Goal: Task Accomplishment & Management: Use online tool/utility

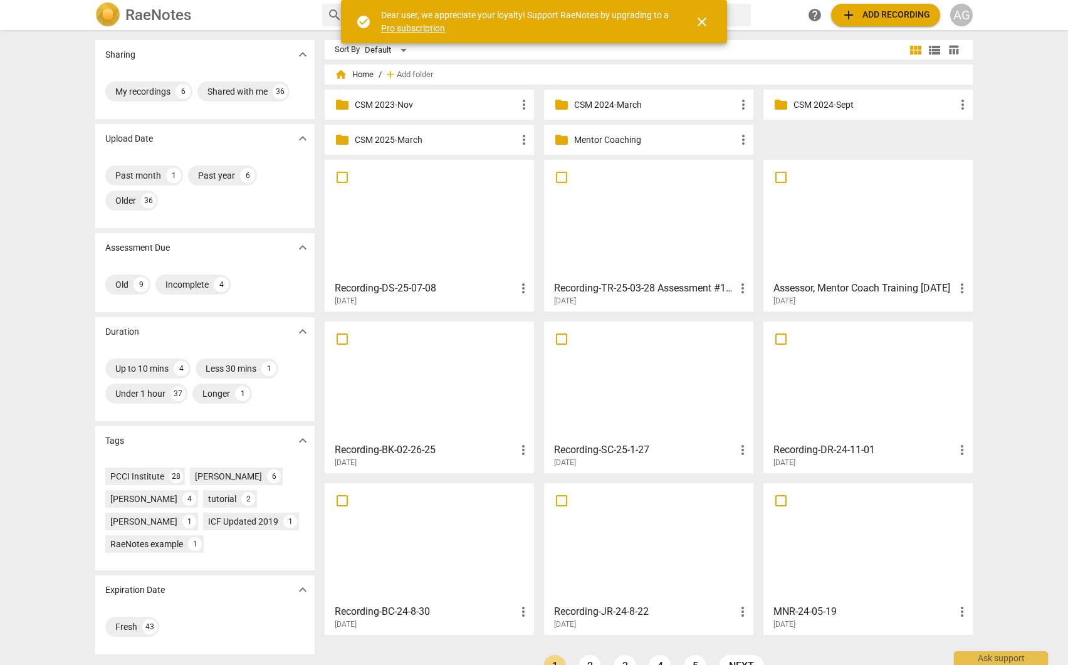
click at [617, 137] on p "Mentor Coaching" at bounding box center [655, 139] width 162 height 13
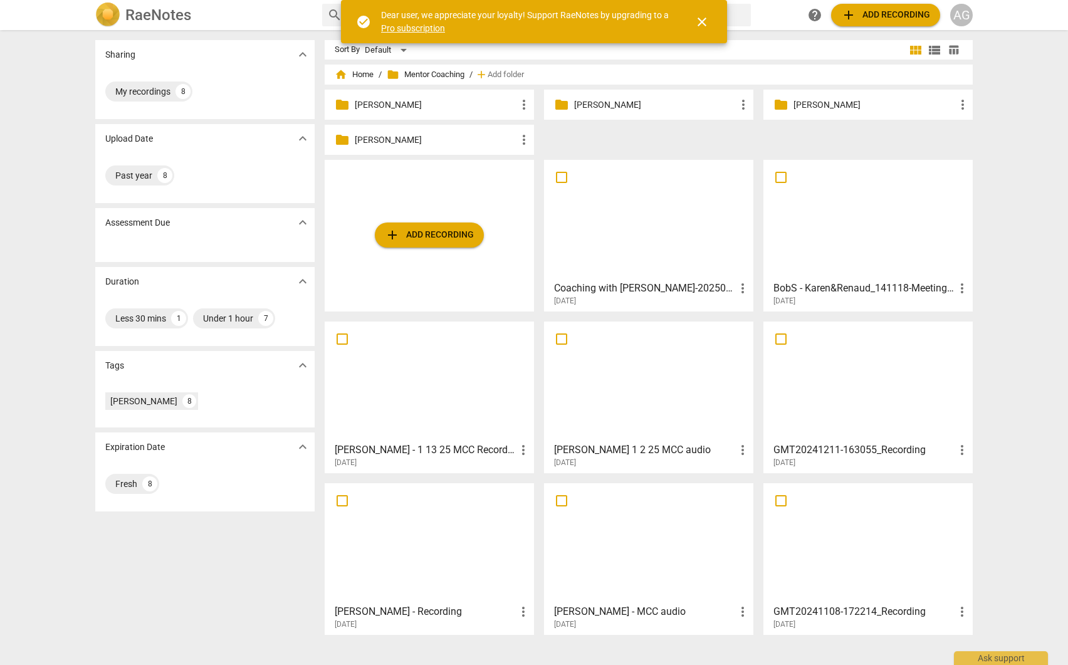
click at [650, 101] on p "[PERSON_NAME]" at bounding box center [655, 104] width 162 height 13
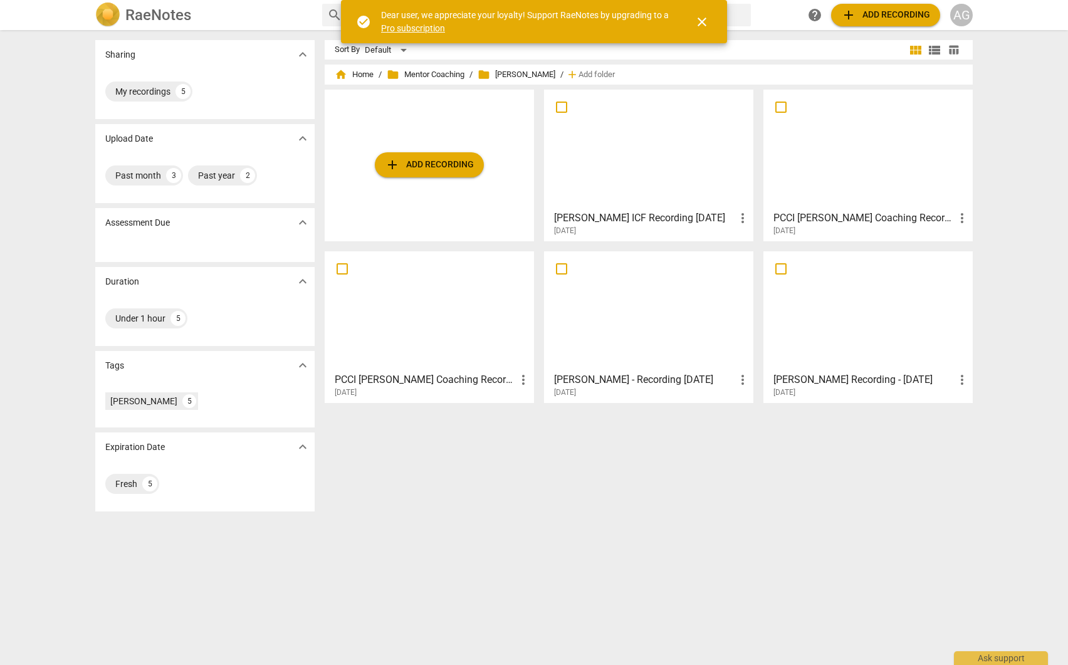
click at [634, 190] on div at bounding box center [648, 149] width 200 height 111
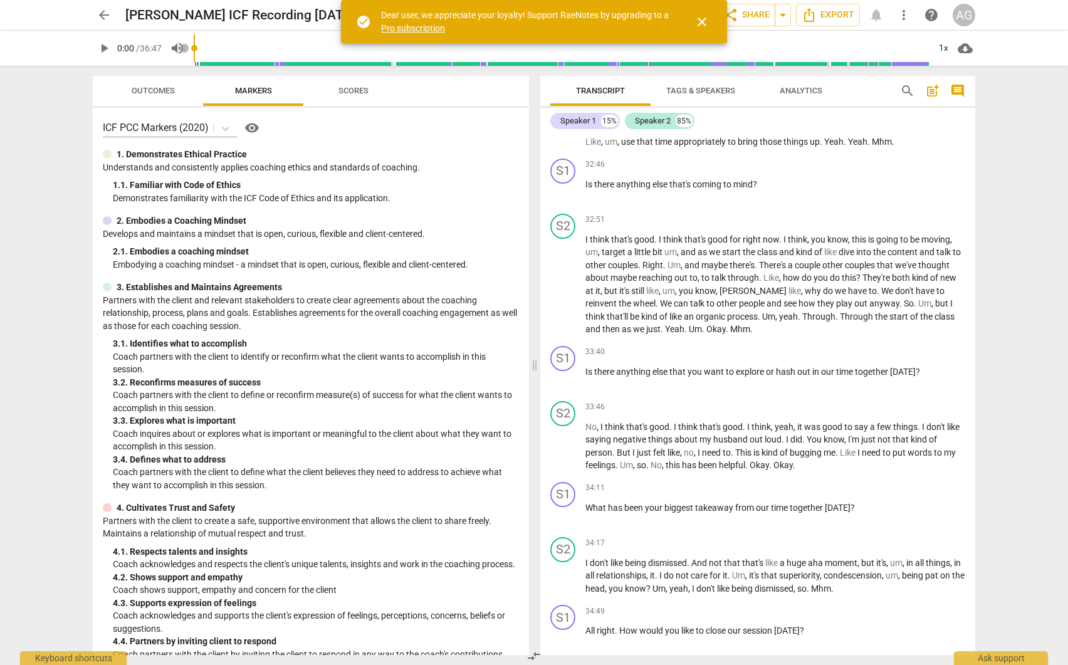
scroll to position [4382, 0]
click at [942, 486] on p "Add competency" at bounding box center [935, 489] width 60 height 11
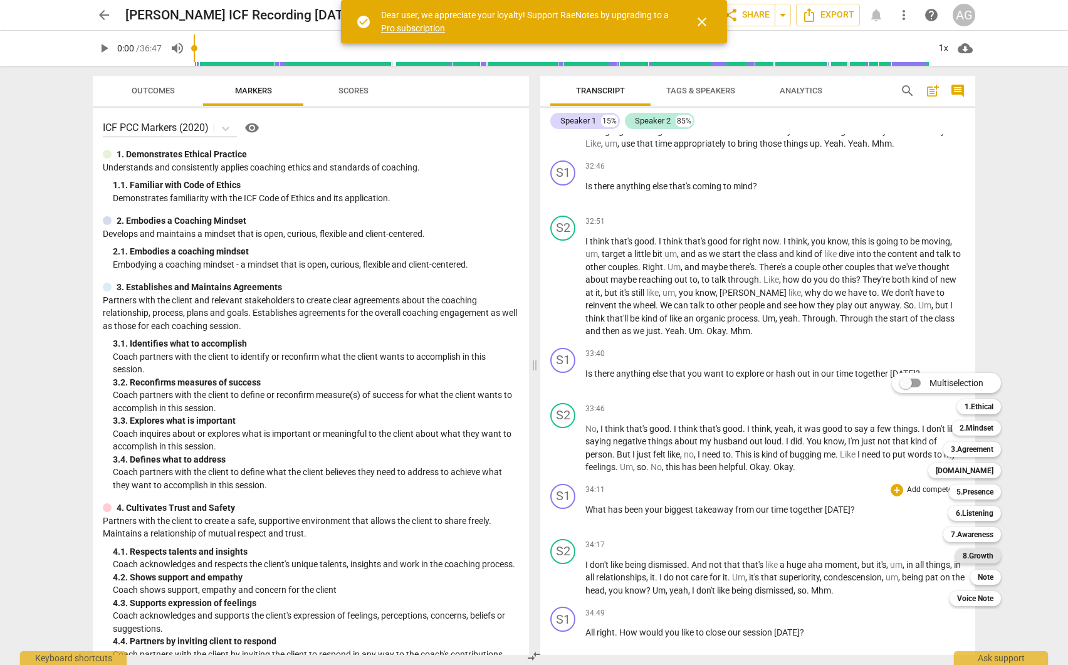
click at [990, 551] on b "8.Growth" at bounding box center [977, 555] width 31 height 15
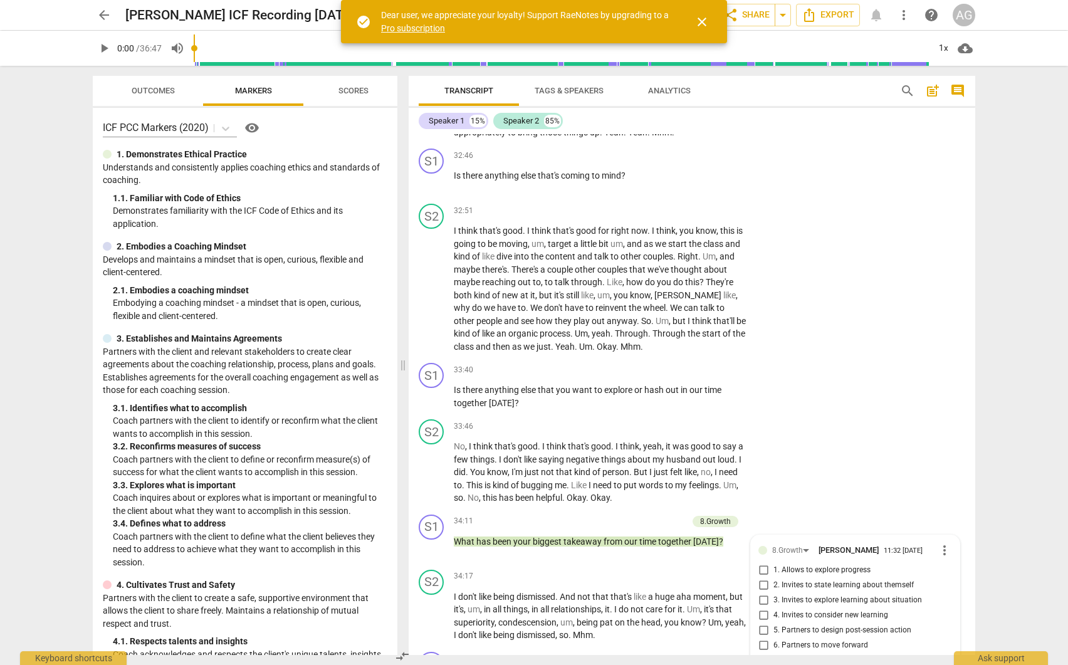
scroll to position [5560, 0]
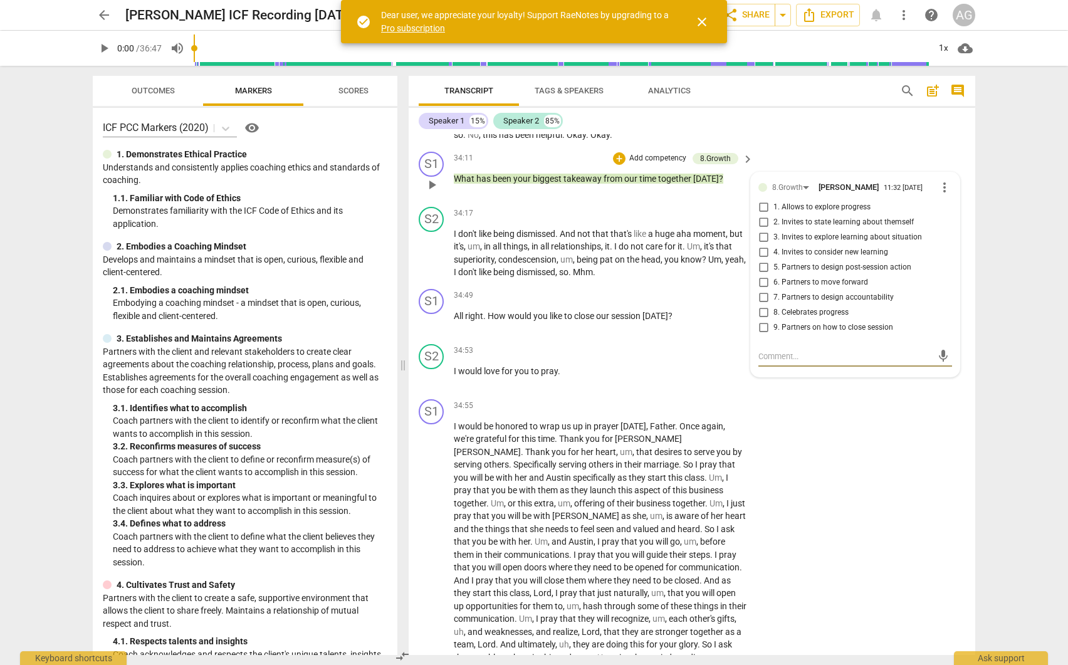
click at [756, 215] on input "1. Allows to explore progress" at bounding box center [763, 207] width 20 height 15
checkbox input "true"
click at [761, 335] on input "9. Partners on how to close session" at bounding box center [763, 327] width 20 height 15
drag, startPoint x: 762, startPoint y: 364, endPoint x: 728, endPoint y: 367, distance: 33.9
click at [762, 335] on input "9. Partners on how to close session" at bounding box center [763, 327] width 20 height 15
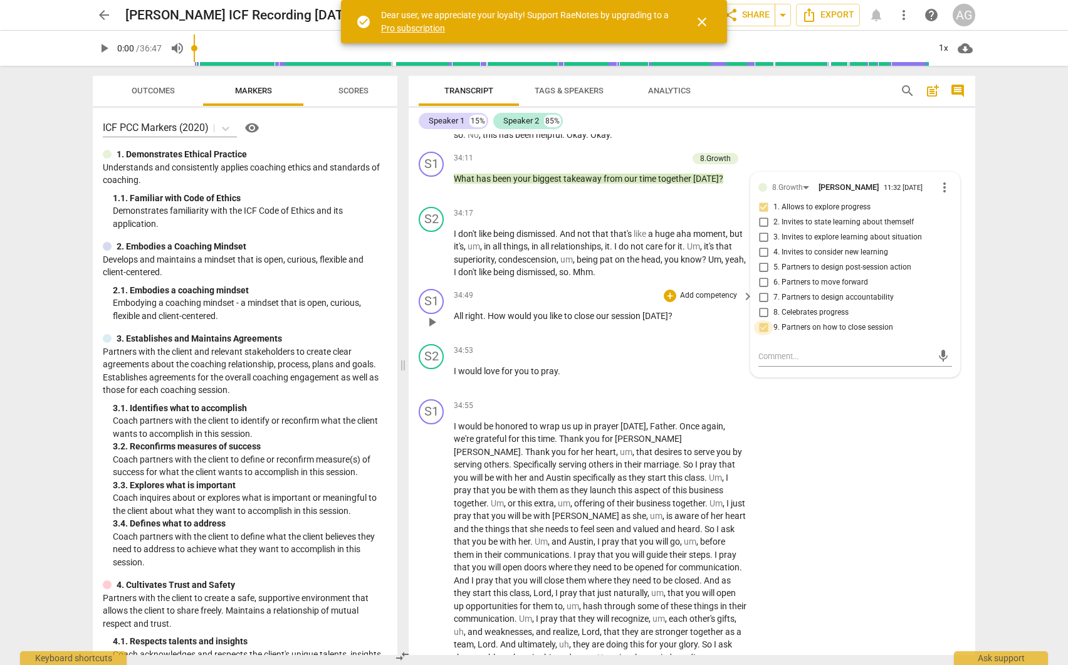
checkbox input "true"
click at [702, 301] on p "Add competency" at bounding box center [709, 295] width 60 height 11
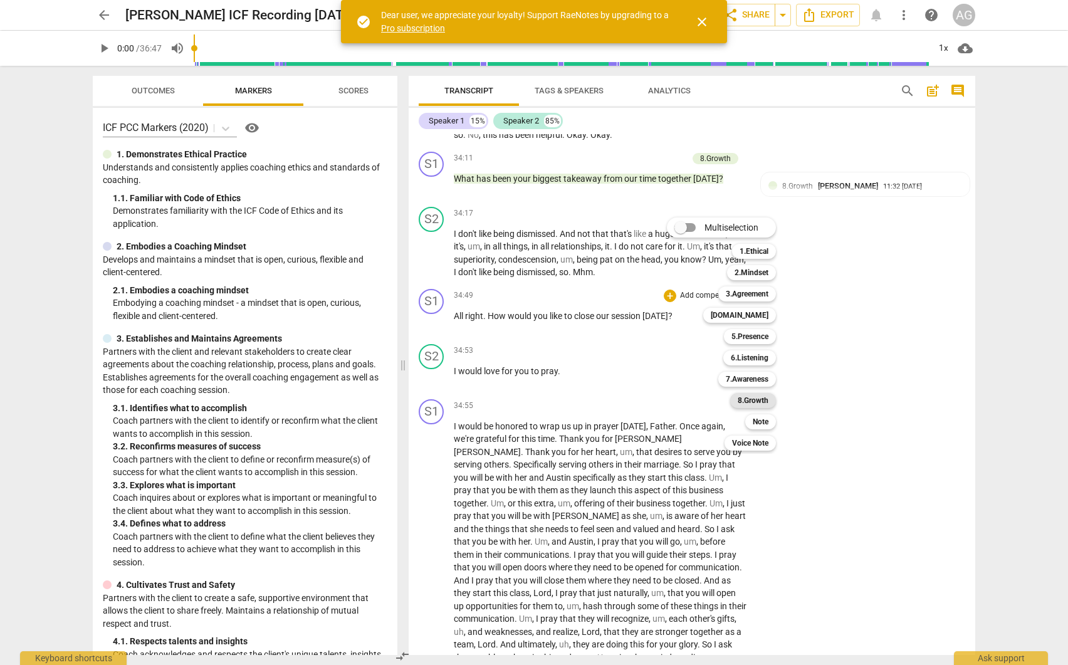
click at [757, 405] on b "8.Growth" at bounding box center [752, 400] width 31 height 15
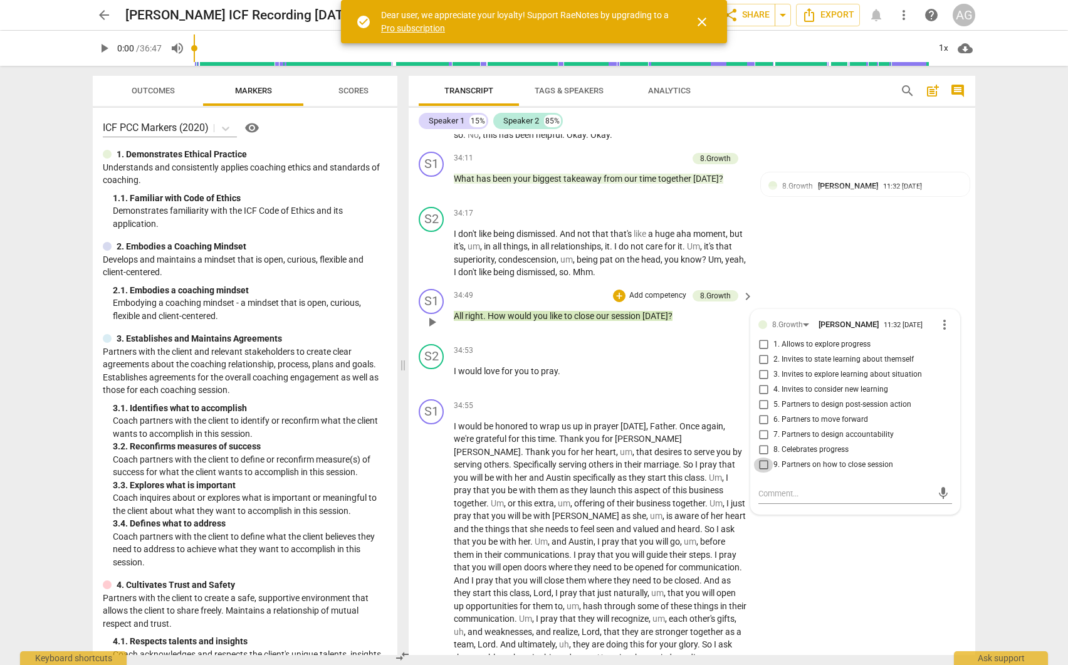
click at [761, 472] on input "9. Partners on how to close session" at bounding box center [763, 464] width 20 height 15
checkbox input "true"
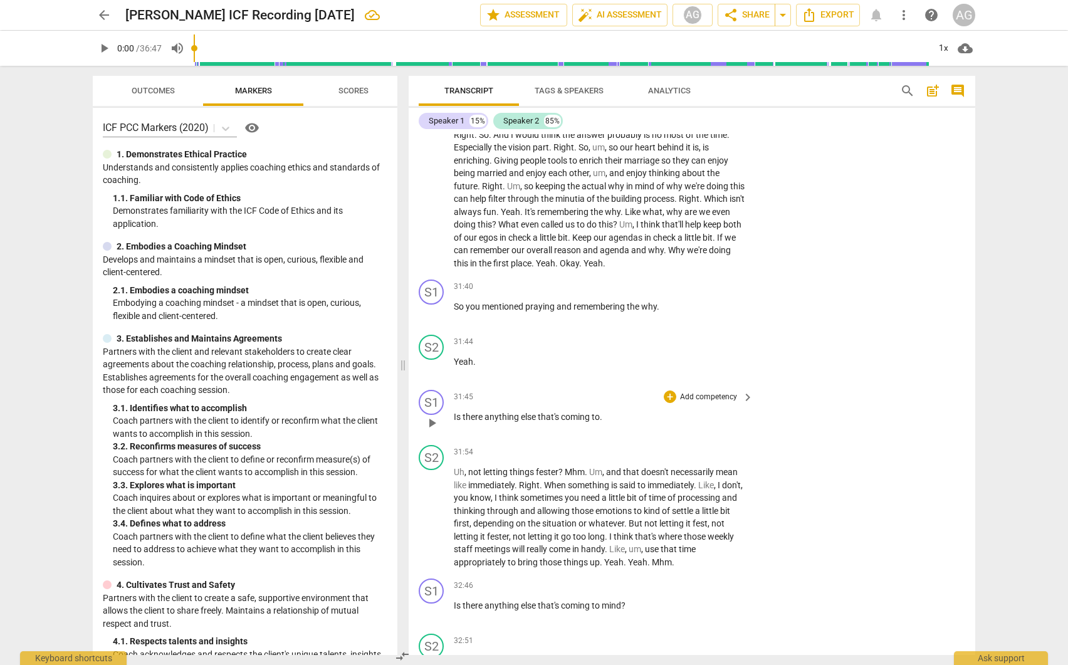
scroll to position [4758, 0]
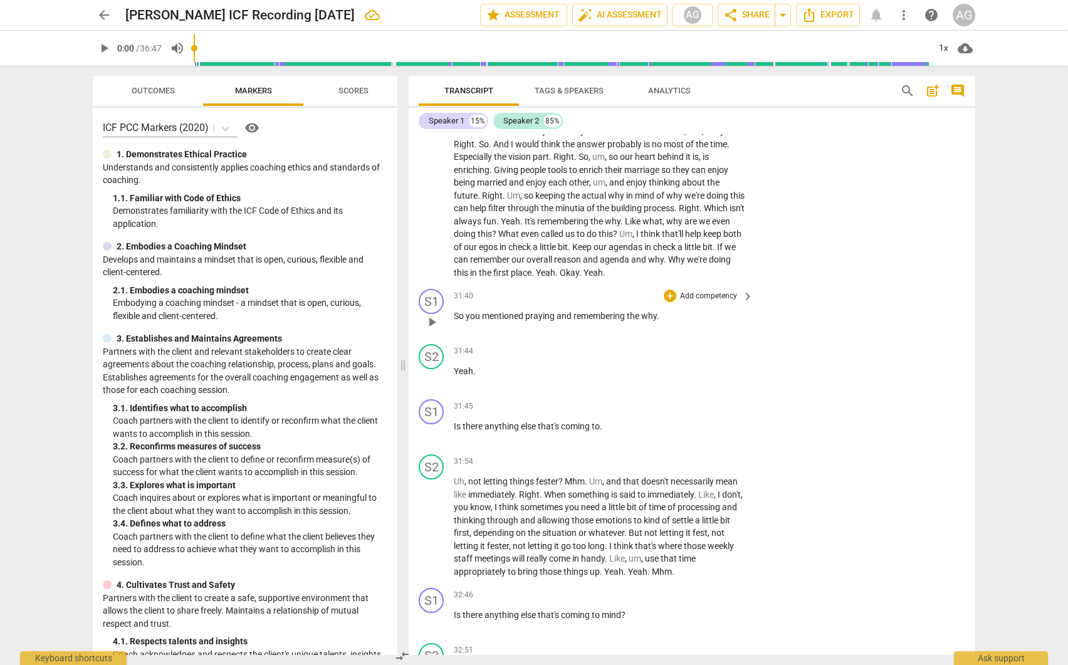
click at [727, 302] on p "Add competency" at bounding box center [709, 296] width 60 height 11
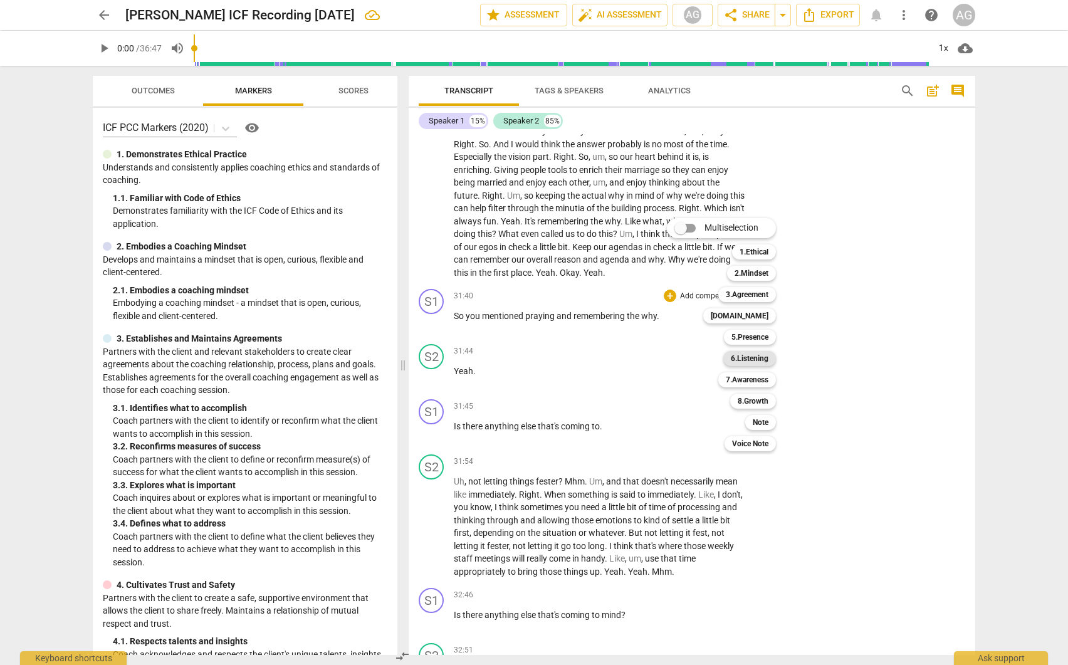
click at [746, 360] on b "6.Listening" at bounding box center [750, 358] width 38 height 15
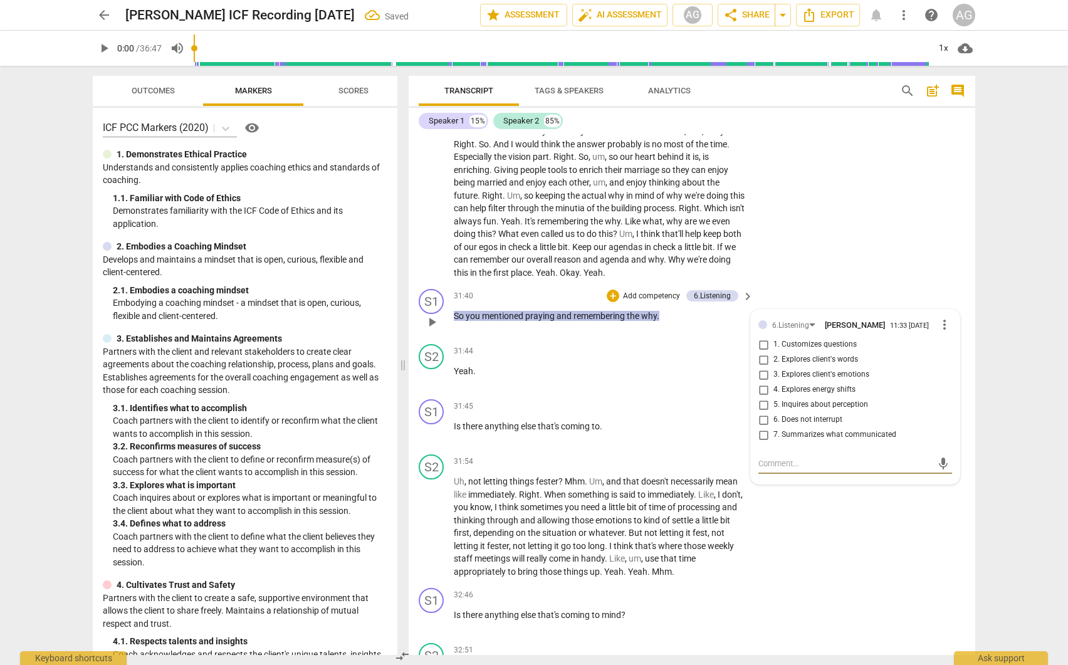
click at [763, 442] on input "7. Summarizes what communicated" at bounding box center [763, 434] width 20 height 15
checkbox input "true"
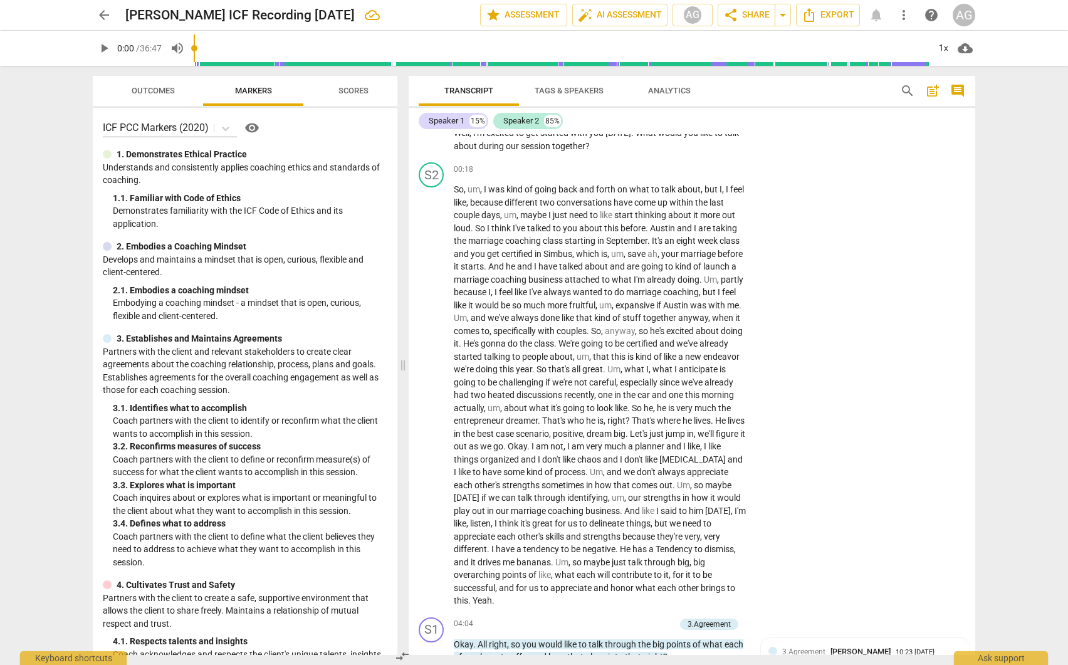
scroll to position [0, 0]
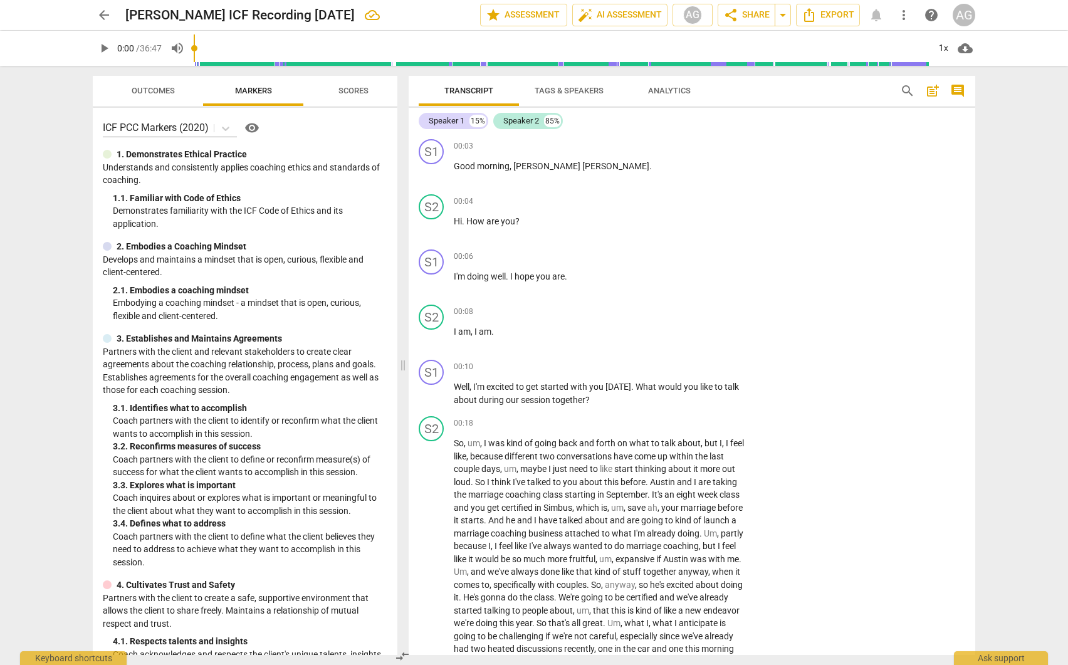
click at [932, 90] on span "post_add" at bounding box center [932, 90] width 15 height 15
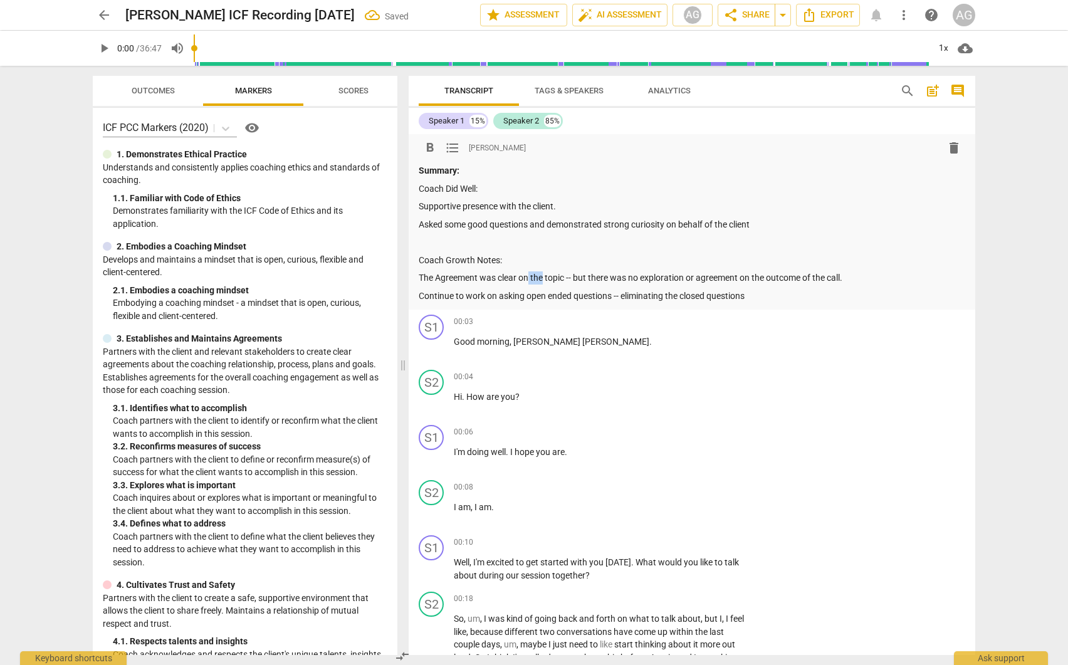
drag, startPoint x: 544, startPoint y: 276, endPoint x: 531, endPoint y: 276, distance: 13.8
click at [531, 276] on p "The Agreement was clear on the topic -- but there was no exploration or agreeme…" at bounding box center [692, 277] width 546 height 13
drag, startPoint x: 435, startPoint y: 278, endPoint x: 479, endPoint y: 276, distance: 43.9
click at [479, 276] on p "The Agreement was clear on the topic -- but there was no exploration or agreeme…" at bounding box center [692, 277] width 546 height 13
click at [889, 277] on p "The beginning of the call was clear on the topic -- but there was no exploratio…" at bounding box center [692, 277] width 546 height 13
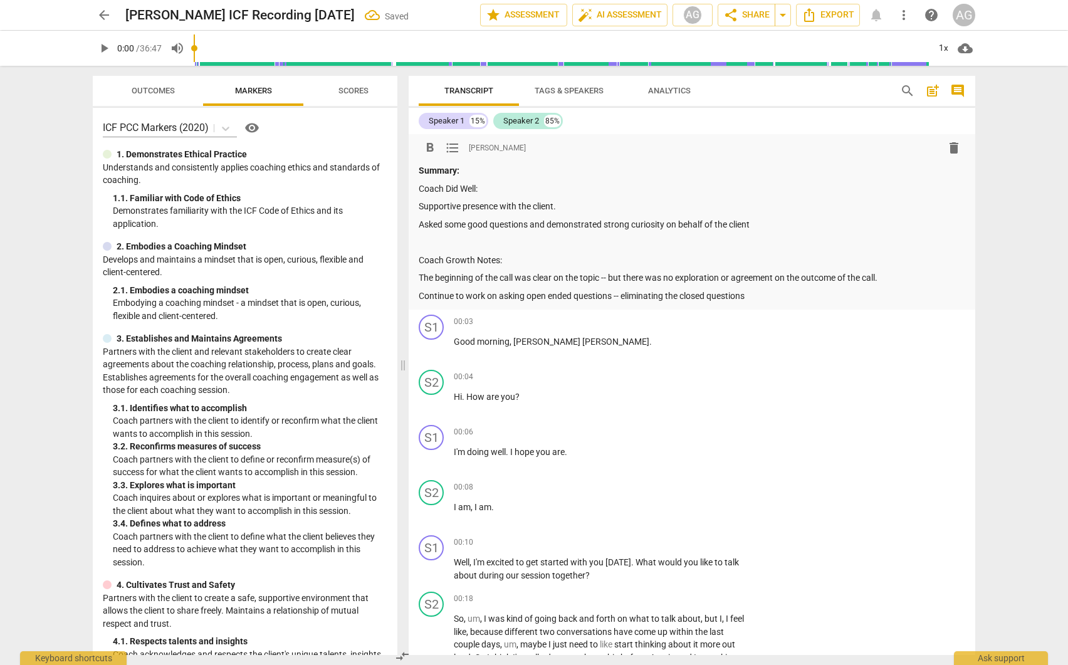
click at [805, 278] on p "The beginning of the call was clear on the topic -- but there was no exploratio…" at bounding box center [692, 277] width 546 height 13
click at [889, 280] on p "The beginning of the call was clear on the topic -- but there was no exploratio…" at bounding box center [692, 277] width 546 height 13
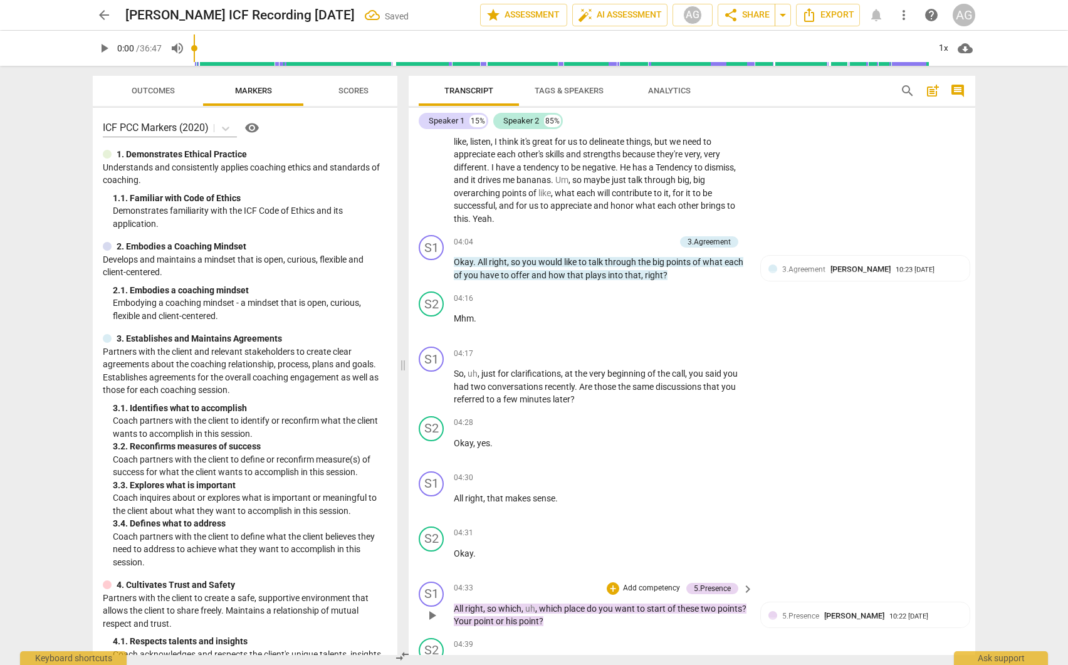
scroll to position [830, 0]
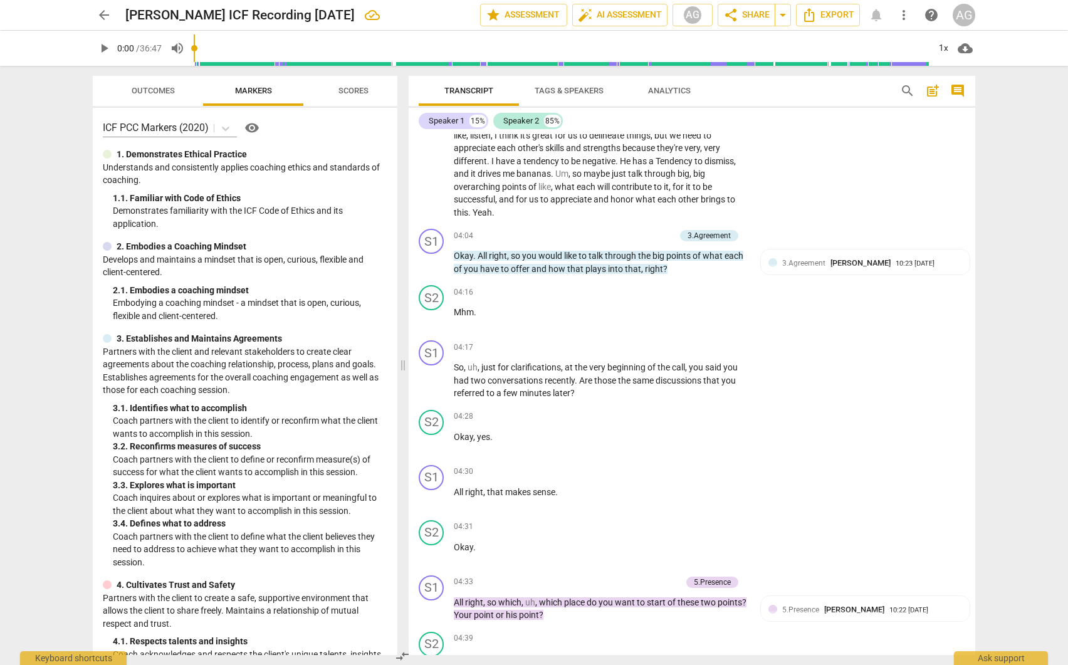
click at [453, 185] on div "play_arrow pause" at bounding box center [438, 8] width 32 height 416
click at [555, 179] on span "Um" at bounding box center [561, 174] width 13 height 10
click at [583, 179] on span "maybe" at bounding box center [597, 174] width 28 height 10
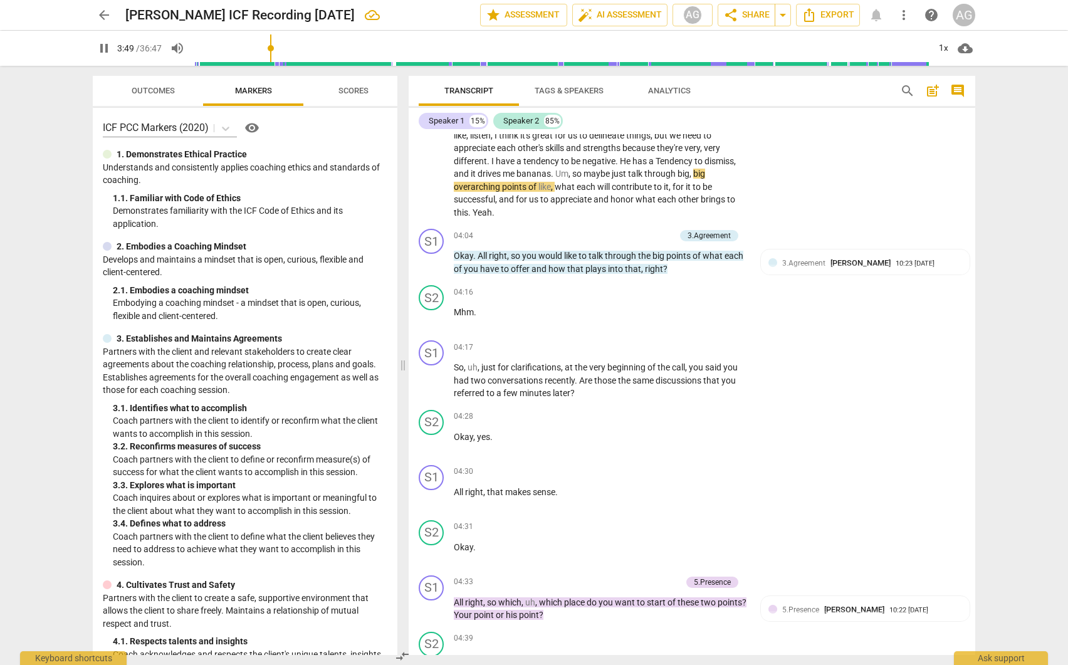
click at [104, 46] on span "pause" at bounding box center [103, 48] width 15 height 15
type input "230"
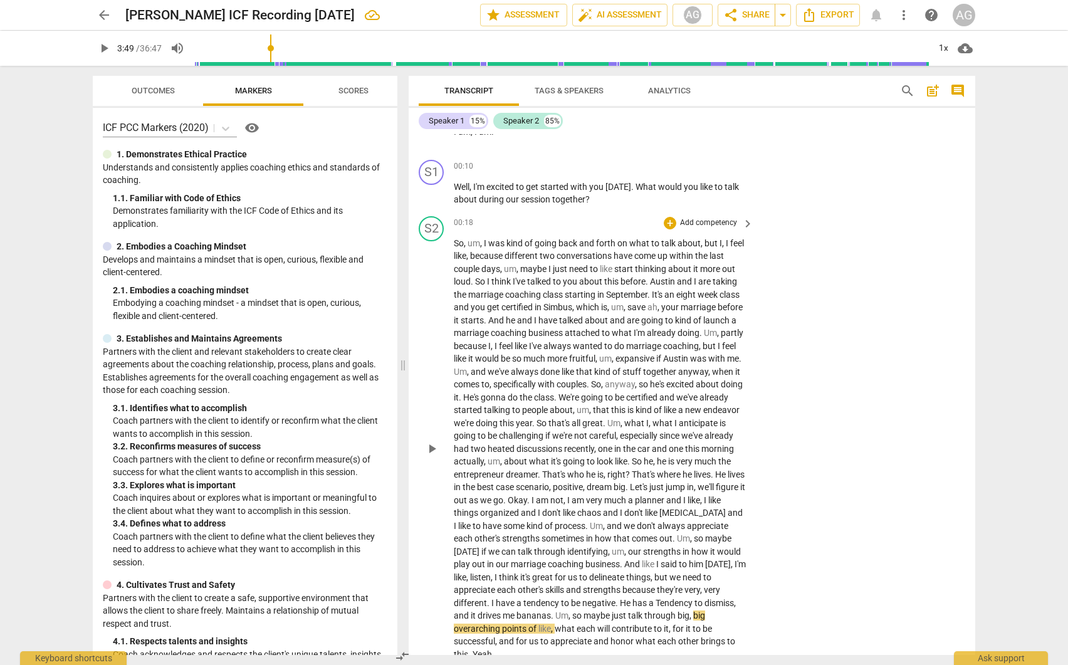
scroll to position [0, 0]
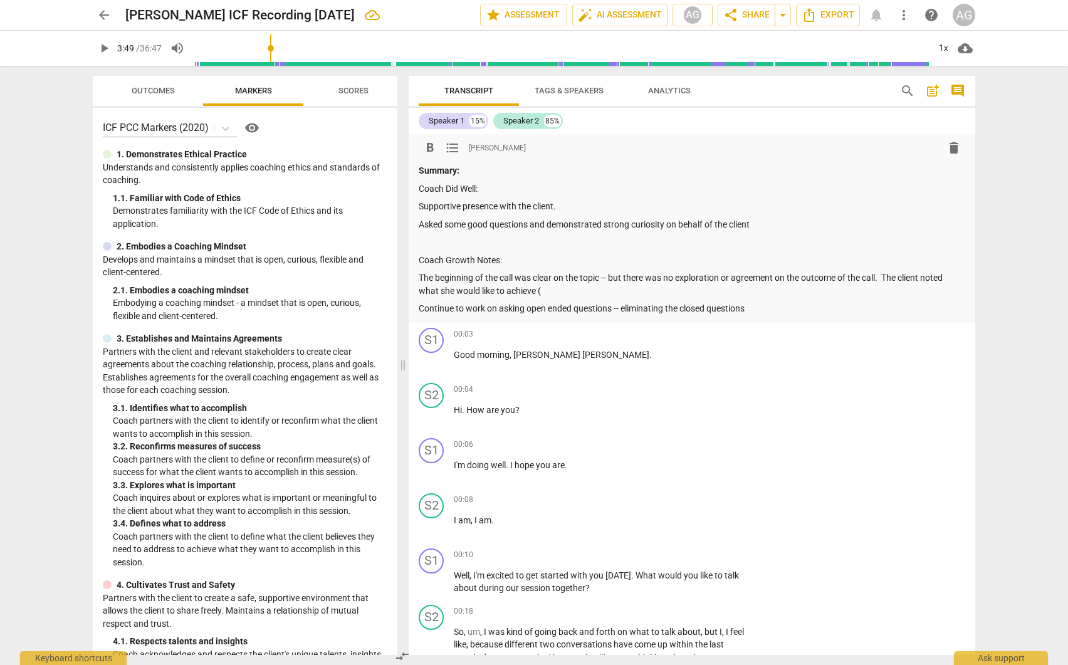
click at [555, 298] on div "Summary: Coach Did Well: Supportive presence with the client. Asked some good q…" at bounding box center [692, 239] width 546 height 151
click at [546, 291] on p "The beginning of the call was clear on the topic -- but there was no exploratio…" at bounding box center [692, 284] width 546 height 26
click at [778, 305] on p "Continue to work on asking open ended questions -- eliminating the closed quest…" at bounding box center [692, 308] width 546 height 13
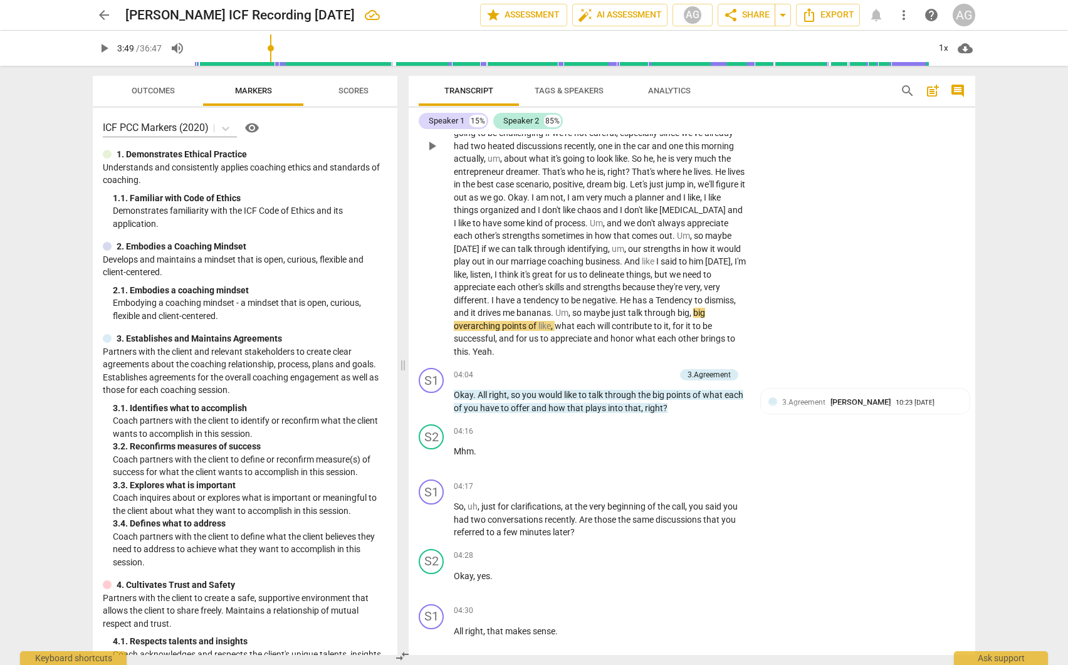
scroll to position [691, 0]
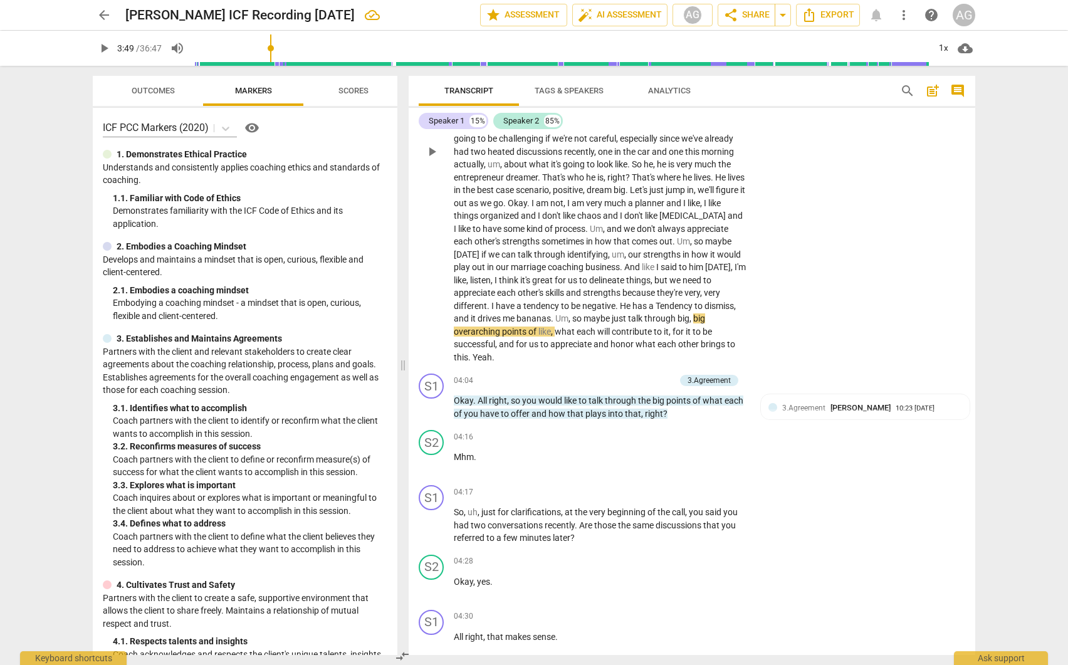
click at [804, 358] on div "S2 play_arrow pause 00:18 + Add competency keyboard_arrow_right So , um , I was…" at bounding box center [692, 141] width 566 height 455
click at [550, 340] on span "to" at bounding box center [545, 345] width 10 height 10
click at [502, 333] on span "overarching" at bounding box center [478, 331] width 48 height 10
click at [689, 321] on span "," at bounding box center [691, 316] width 4 height 10
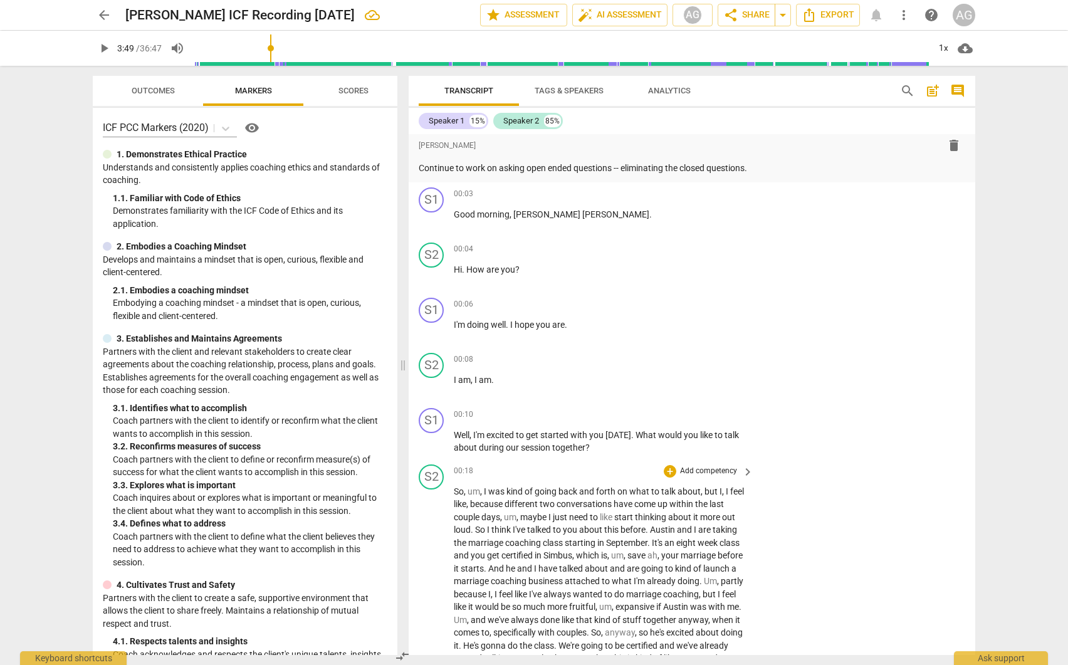
scroll to position [0, 0]
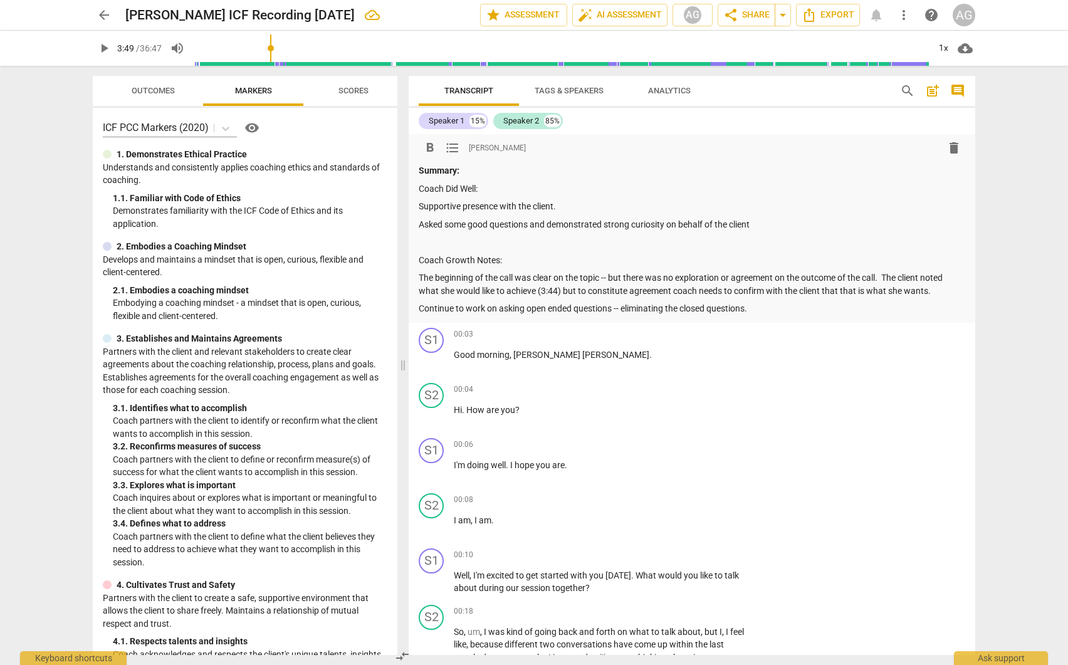
click at [762, 220] on p "Asked some good questions and demonstrated strong curiosity on behalf of the cl…" at bounding box center [692, 224] width 546 height 13
drag, startPoint x: 894, startPoint y: 224, endPoint x: 440, endPoint y: 238, distance: 454.5
click at [440, 231] on p "Asked some good questions and demonstrated strong curiosity on behalf of the cl…" at bounding box center [692, 224] width 546 height 13
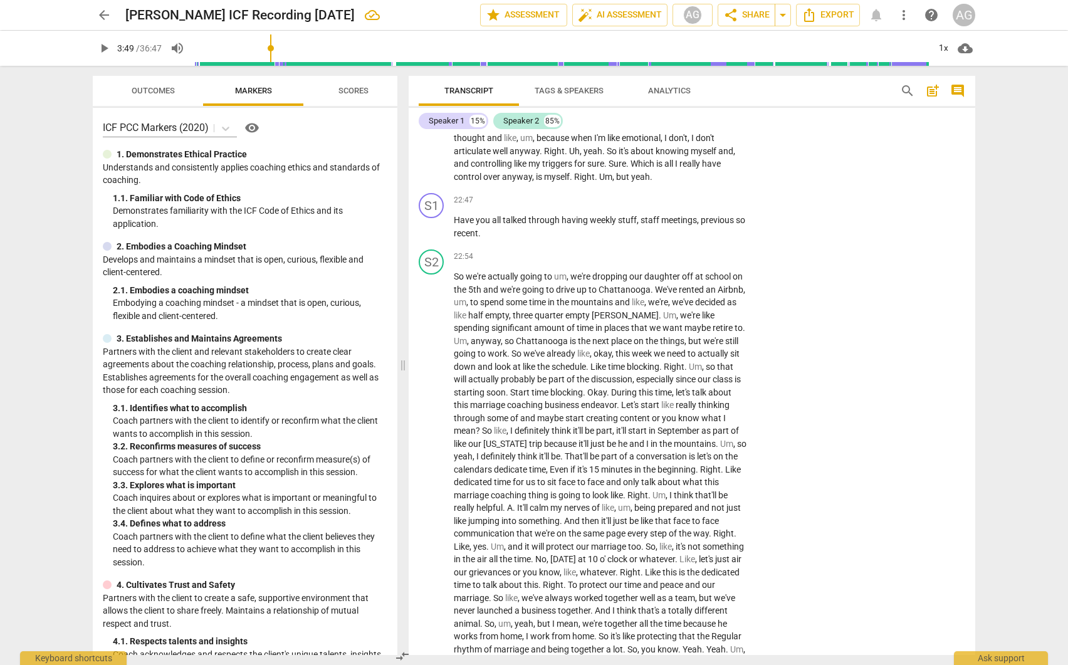
scroll to position [3653, 0]
drag, startPoint x: 454, startPoint y: 247, endPoint x: 496, endPoint y: 264, distance: 44.4
click at [496, 241] on p "Have you all talked through having weekly stuff , staff meetings , previous so …" at bounding box center [600, 228] width 293 height 26
click at [720, 207] on p "Add competency" at bounding box center [709, 201] width 60 height 11
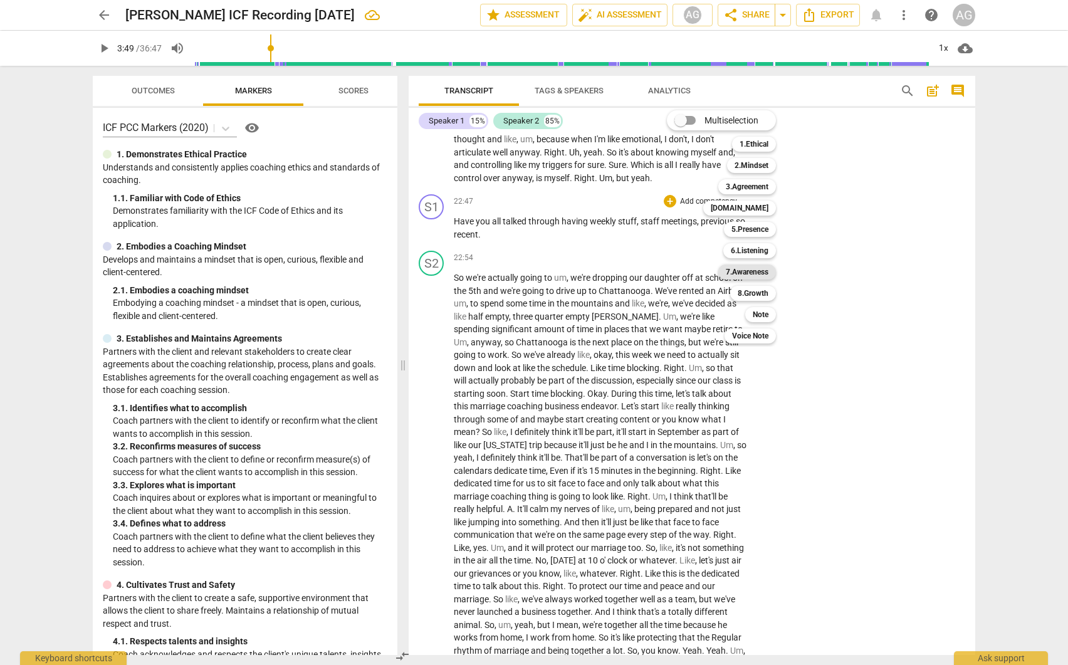
click at [747, 275] on b "7.Awareness" at bounding box center [747, 271] width 43 height 15
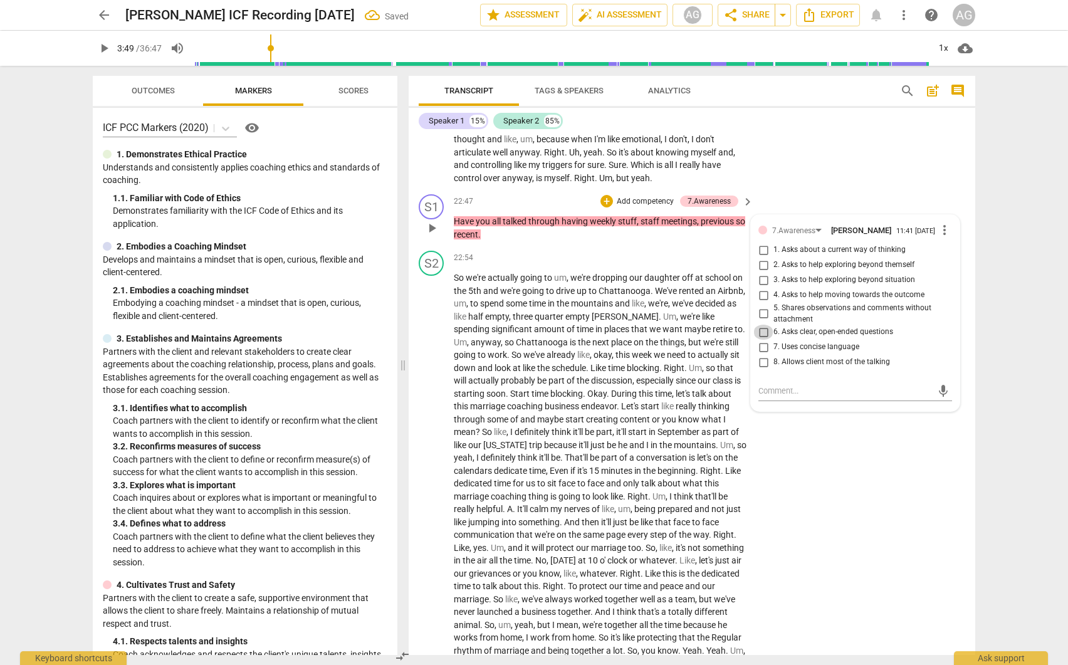
click at [759, 340] on input "6. Asks clear, open-ended questions" at bounding box center [763, 332] width 20 height 15
checkbox input "true"
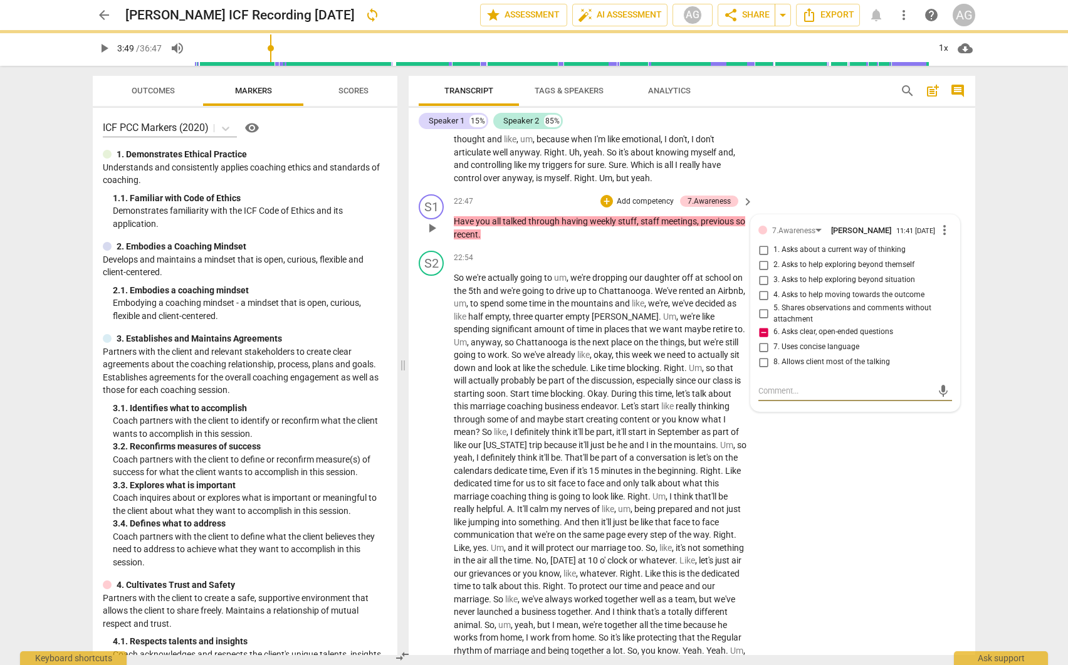
click at [773, 397] on textarea at bounding box center [845, 391] width 174 height 12
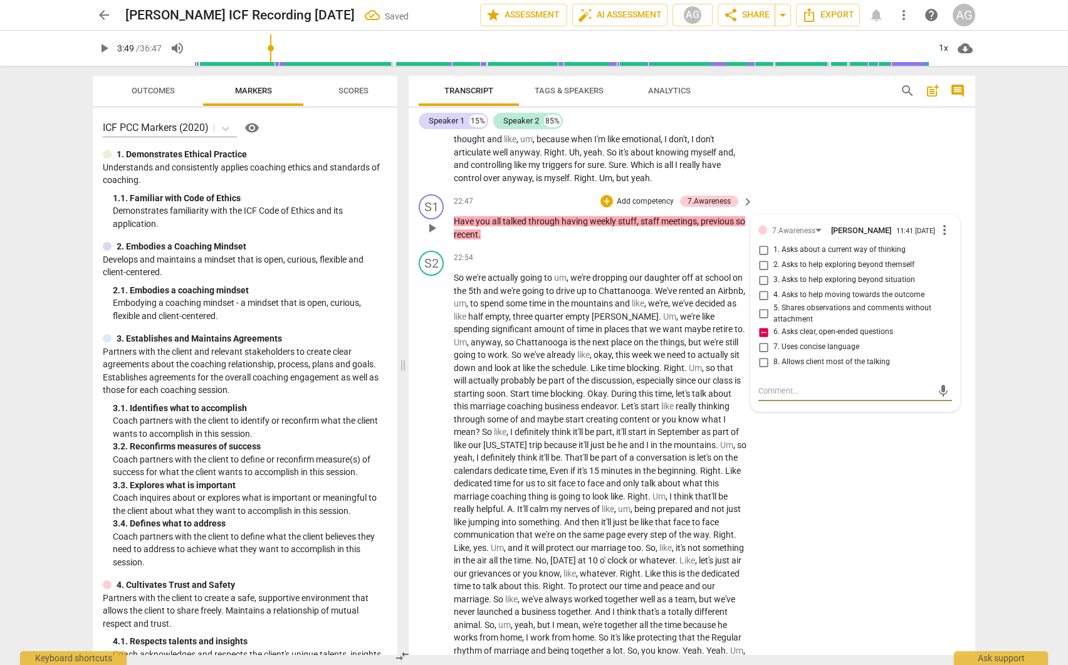
type textarea "C"
type textarea "Cl"
type textarea "Clo"
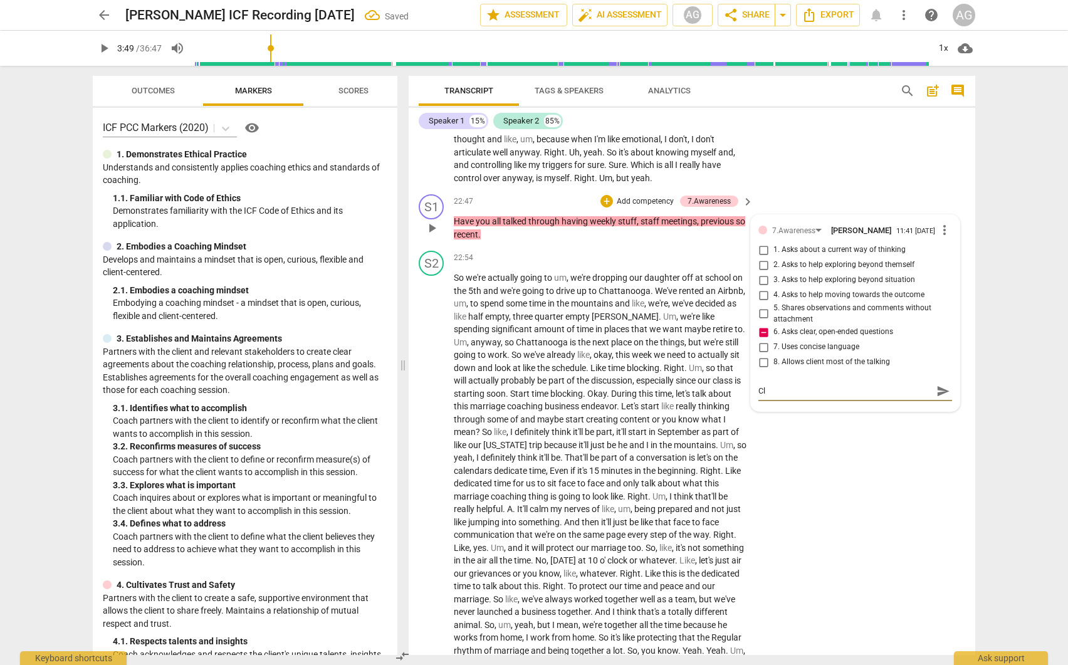
type textarea "Clo"
type textarea "Clos"
type textarea "Closw"
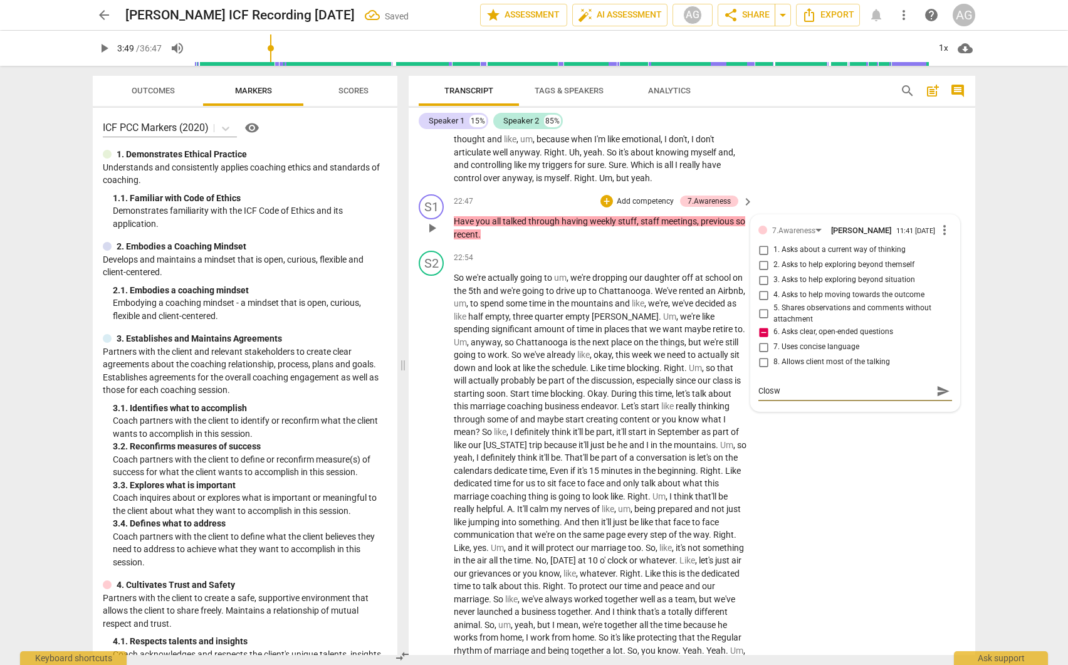
type textarea "Closwe"
type textarea "Closwed"
type textarea "Closwe"
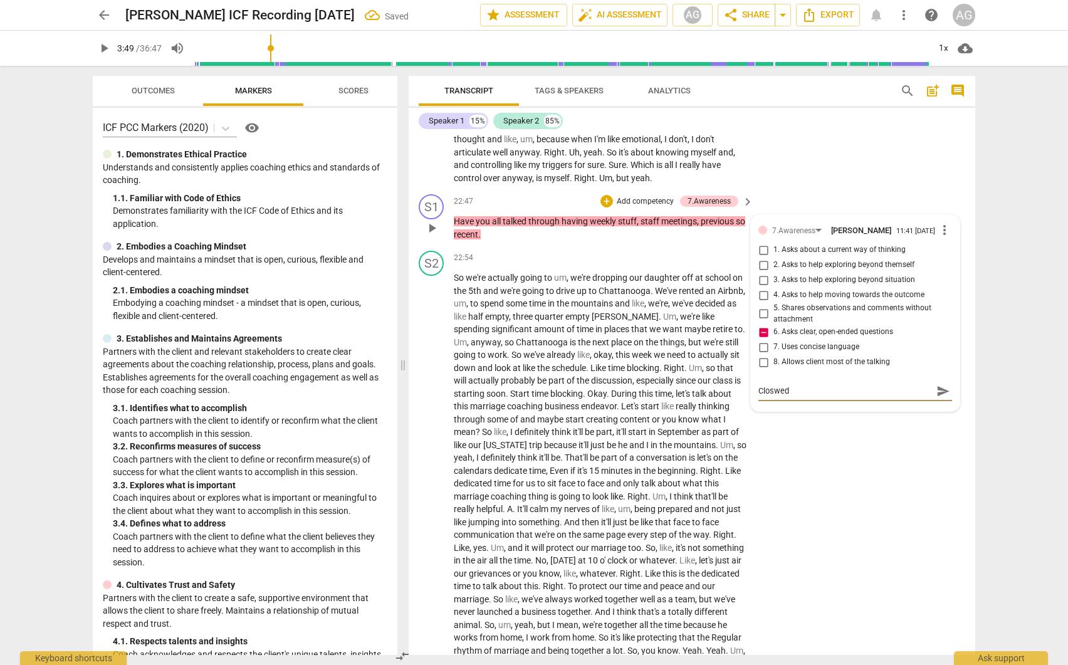
type textarea "Closwe"
type textarea "Closw"
type textarea "Clos"
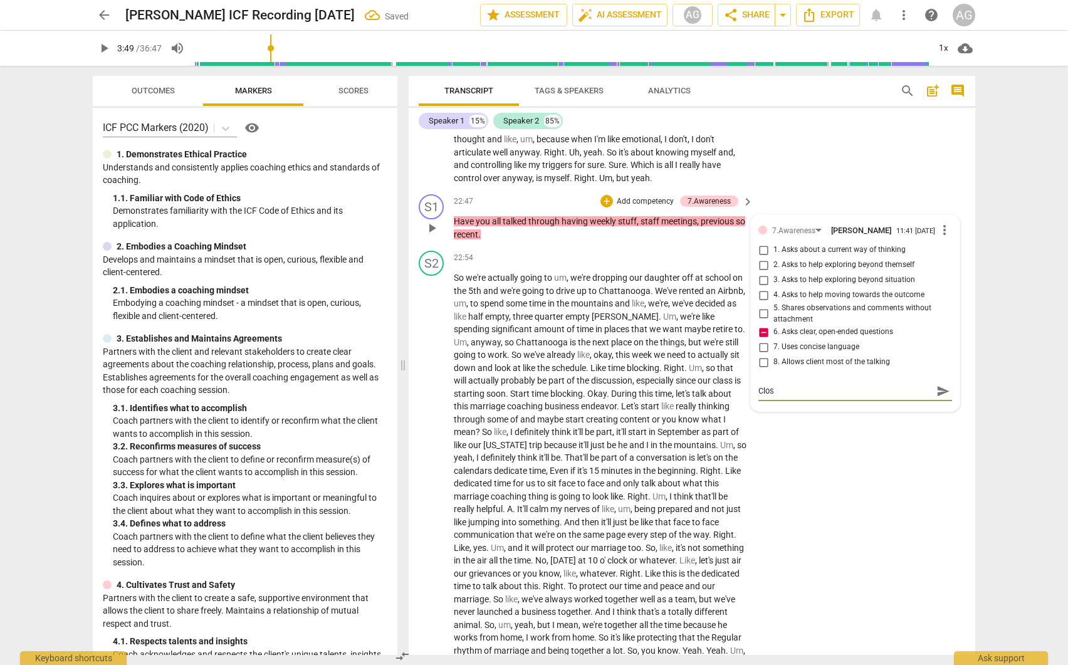
type textarea "[PERSON_NAME]"
type textarea "Clos"
type textarea "Close"
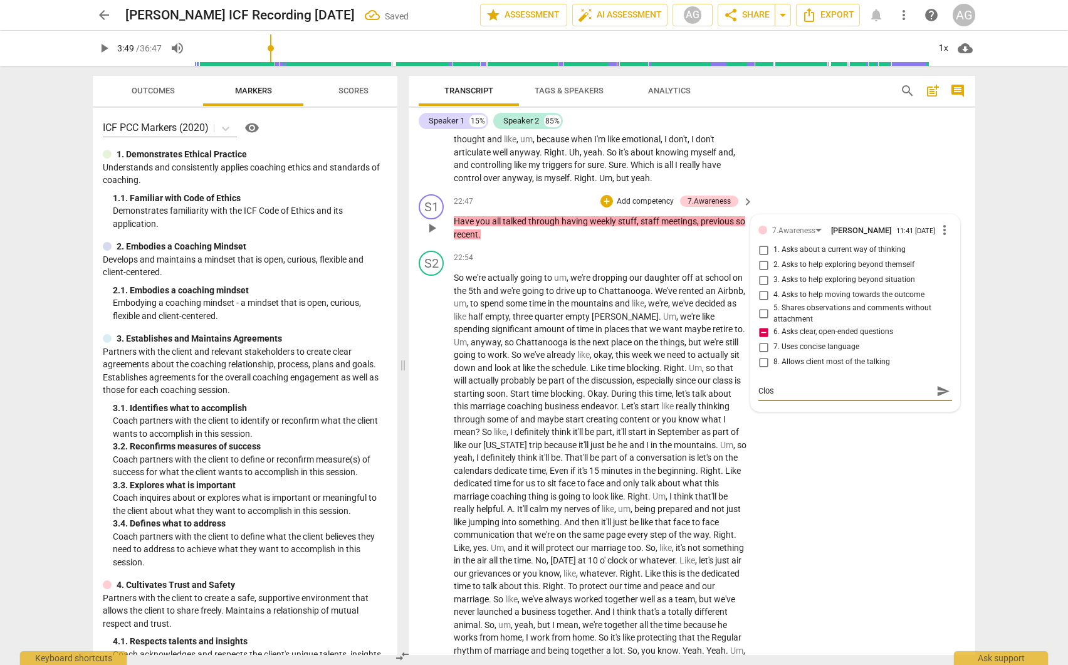
type textarea "Close"
type textarea "Closed"
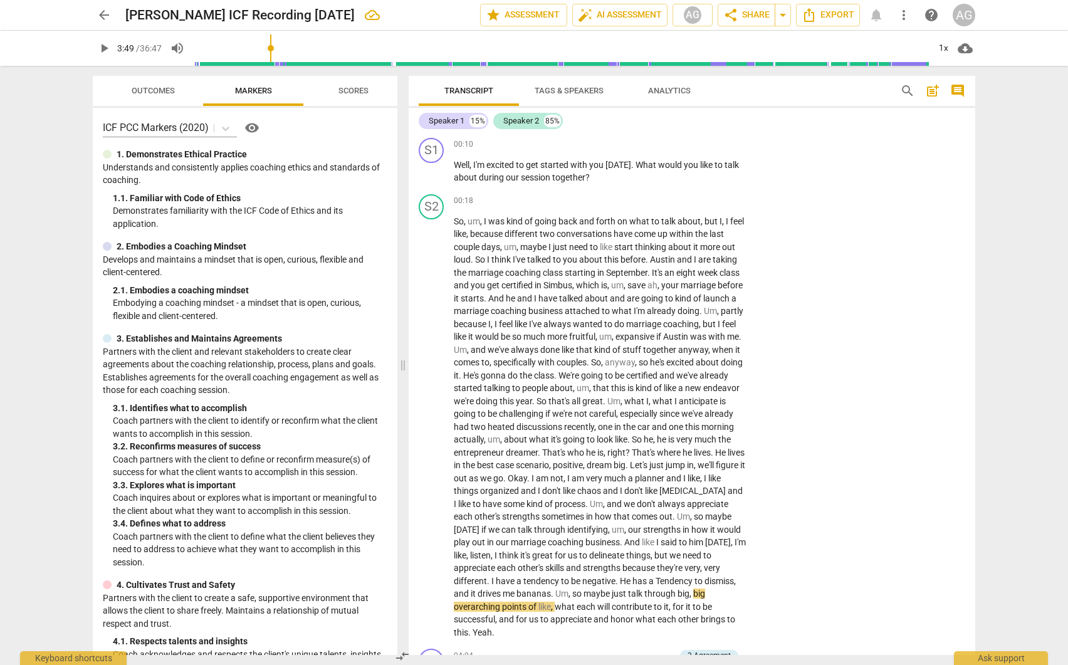
scroll to position [0, 0]
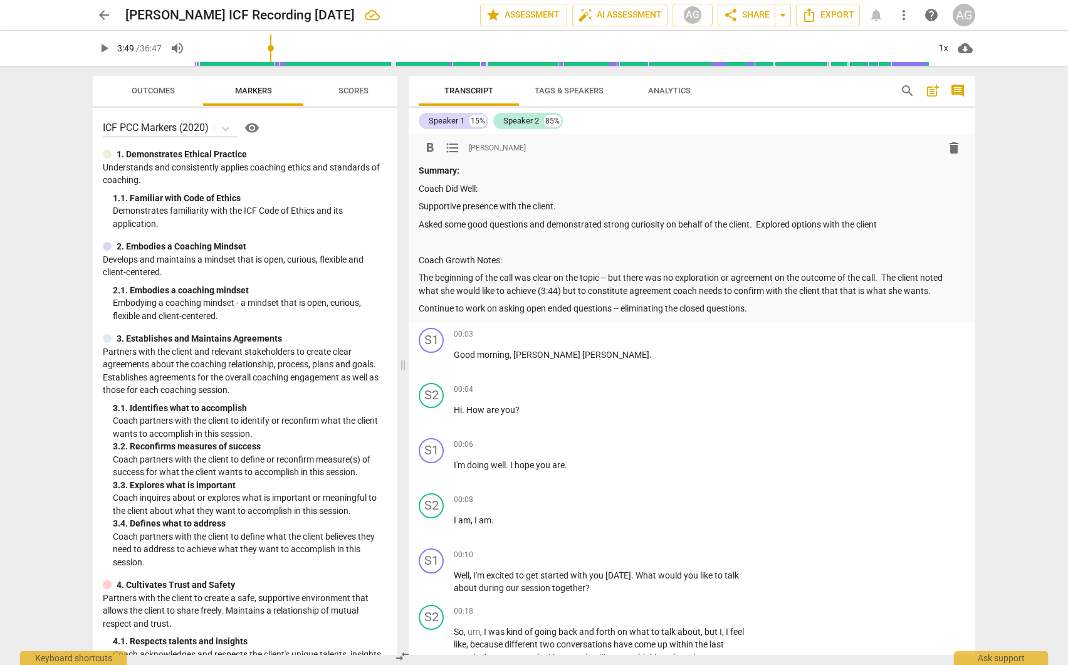
type textarea "Closed"
click at [893, 223] on p "Asked some good questions and demonstrated strong curiosity on behalf of the cl…" at bounding box center [692, 224] width 546 height 13
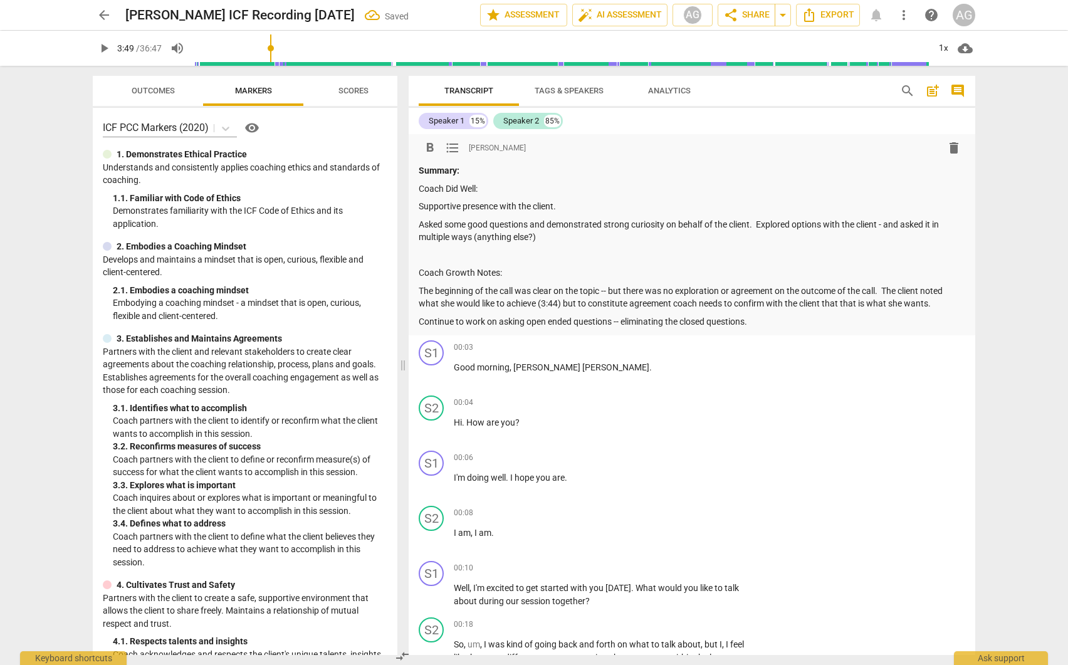
click at [437, 251] on p at bounding box center [692, 255] width 546 height 13
click at [759, 320] on p "Continue to work on asking open ended questions -- eliminating the closed quest…" at bounding box center [692, 321] width 546 height 13
click at [424, 253] on p at bounding box center [692, 255] width 546 height 13
click at [769, 321] on p "Continue to work on asking open ended questions -- eliminating the closed quest…" at bounding box center [692, 321] width 546 height 13
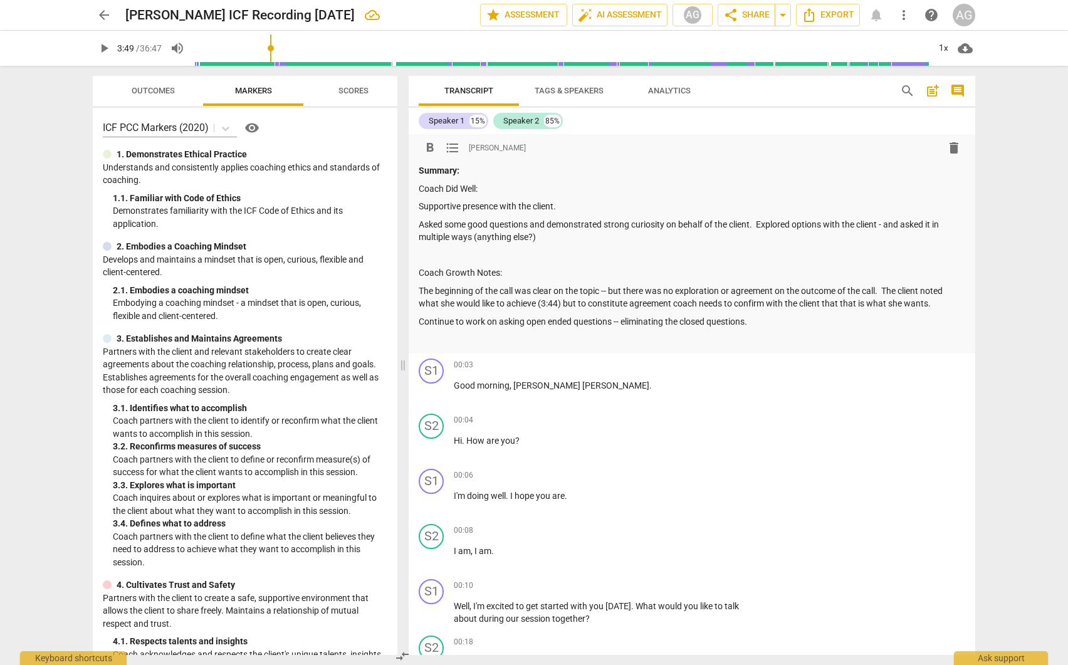
click at [759, 321] on p "Continue to work on asking open ended questions -- eliminating the closed quest…" at bounding box center [692, 321] width 546 height 13
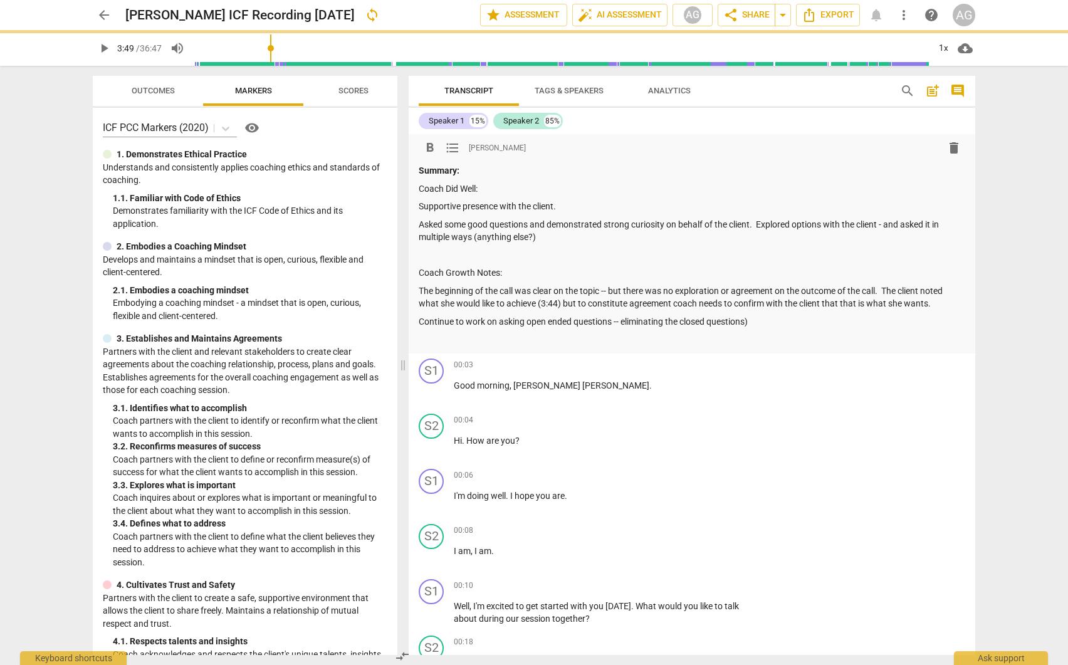
click at [623, 318] on p "Continue to work on asking open ended questions -- eliminating the closed quest…" at bounding box center [692, 321] width 546 height 13
click at [774, 322] on p "Continue to work on asking open ended questions (eliminating the closed questio…" at bounding box center [692, 321] width 546 height 13
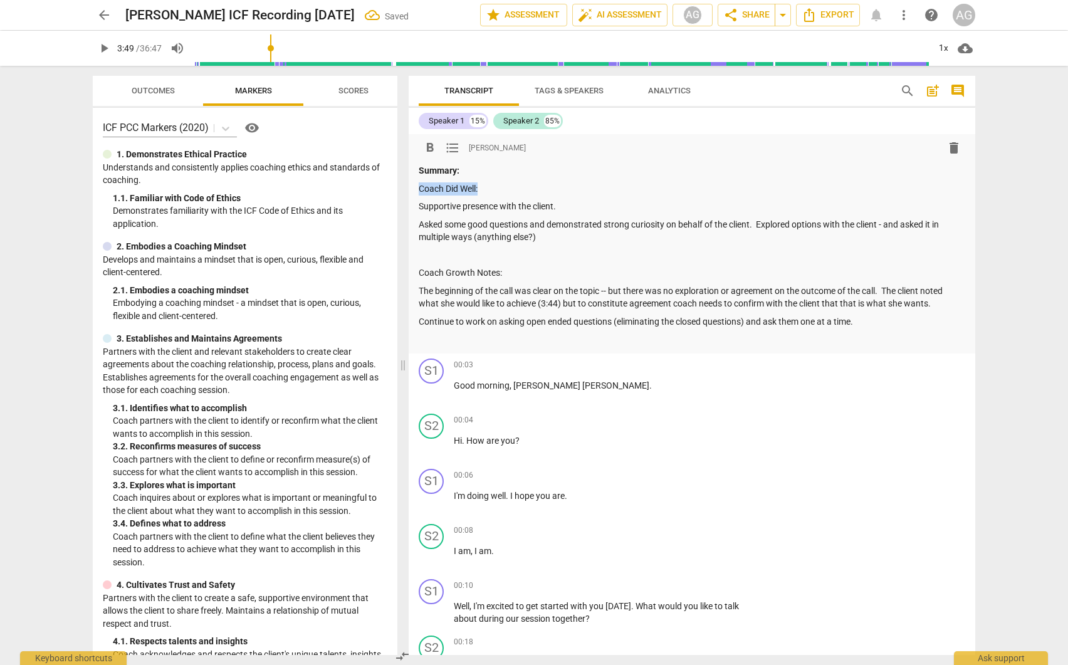
drag, startPoint x: 454, startPoint y: 187, endPoint x: 417, endPoint y: 188, distance: 36.3
click at [417, 188] on div "format_bold format_list_bulleted [PERSON_NAME] delete Summary: Coach Did Well: …" at bounding box center [692, 243] width 566 height 219
drag, startPoint x: 461, startPoint y: 168, endPoint x: 413, endPoint y: 172, distance: 48.4
click at [413, 172] on div "format_bold format_list_bulleted [PERSON_NAME] delete Summary: Coach Did Well: …" at bounding box center [692, 243] width 566 height 219
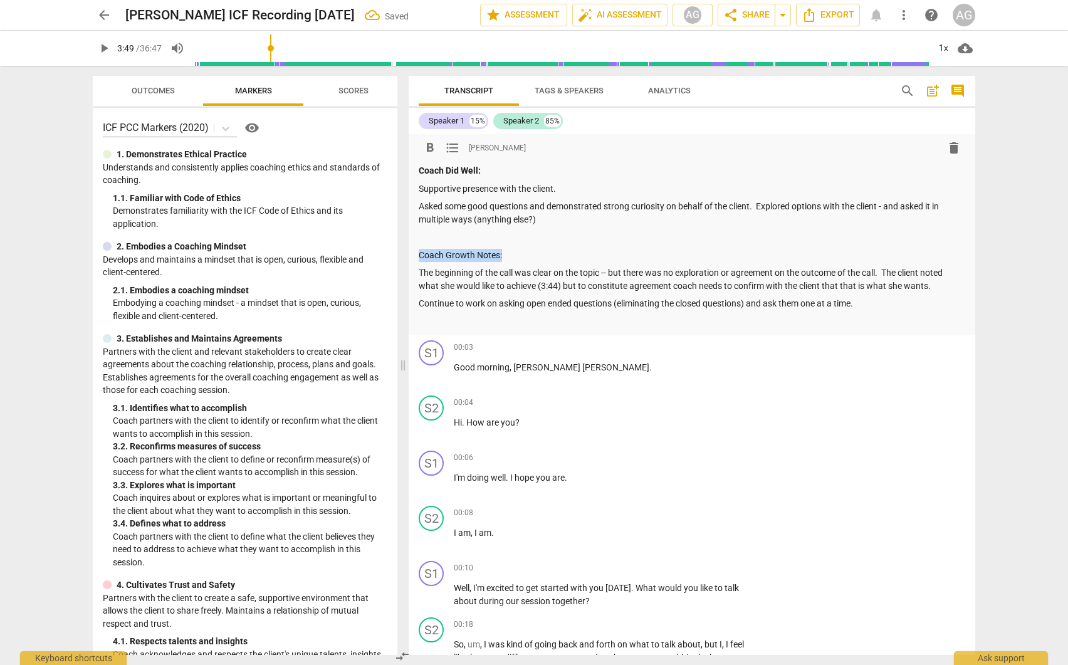
drag, startPoint x: 487, startPoint y: 257, endPoint x: 409, endPoint y: 258, distance: 79.0
click at [409, 257] on div "format_bold format_list_bulleted [PERSON_NAME] delete Coach Did Well: Supportiv…" at bounding box center [692, 234] width 566 height 201
click at [569, 257] on p "Coach Growth Notes:" at bounding box center [692, 255] width 546 height 13
drag, startPoint x: 466, startPoint y: 303, endPoint x: 455, endPoint y: 304, distance: 10.7
click at [455, 304] on p "Continue to work on asking open ended questions (eliminating the closed questio…" at bounding box center [692, 303] width 546 height 13
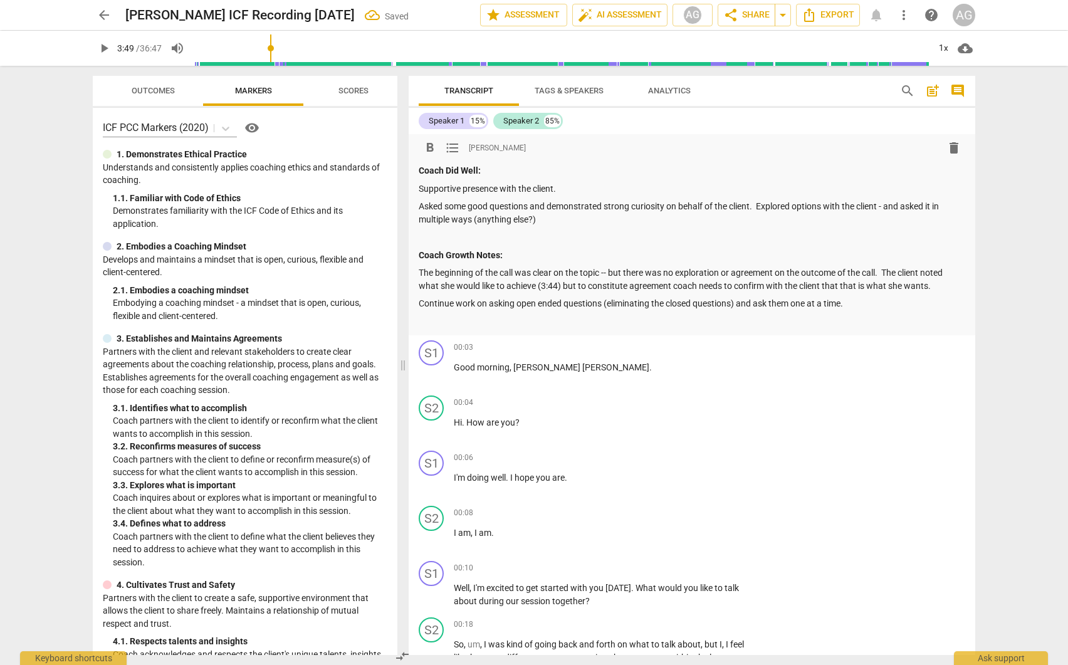
click at [474, 301] on p "Continue work on asking open ended questions (eliminating the closed questions)…" at bounding box center [692, 303] width 546 height 13
click at [551, 301] on p "Continue working on asking open ended questions (eliminating the closed questio…" at bounding box center [692, 303] width 546 height 13
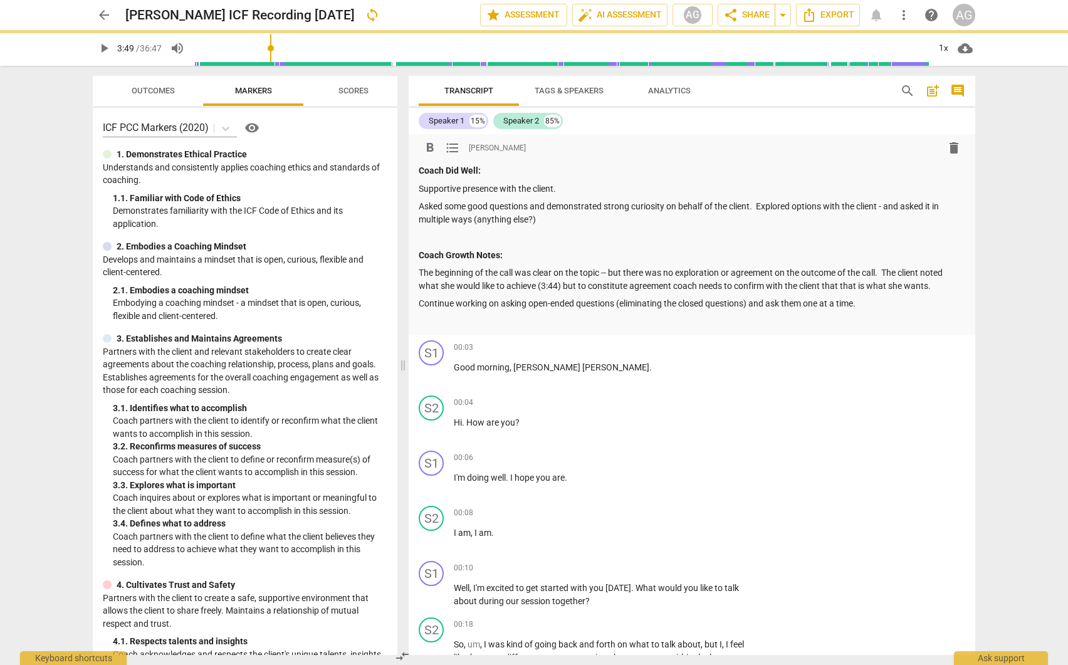
click at [715, 301] on p "Continue working on asking open-ended questions (eliminating the closed questio…" at bounding box center [692, 303] width 546 height 13
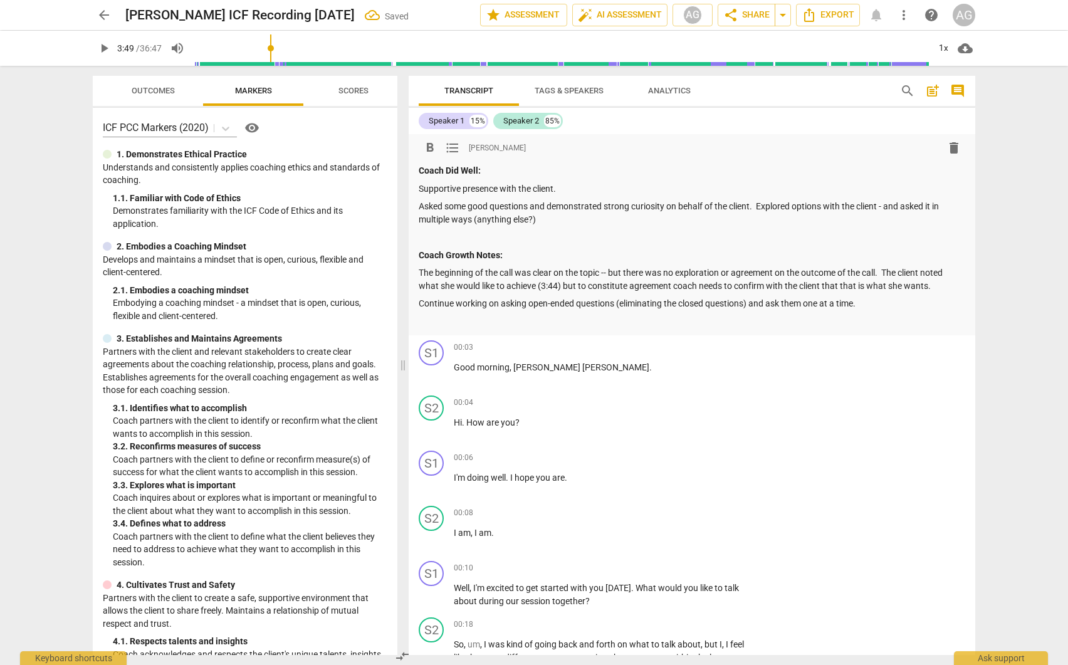
click at [871, 303] on p "Continue working on asking open-ended questions (eliminating the closed questio…" at bounding box center [692, 303] width 546 height 13
click at [837, 15] on span "Export" at bounding box center [827, 15] width 53 height 15
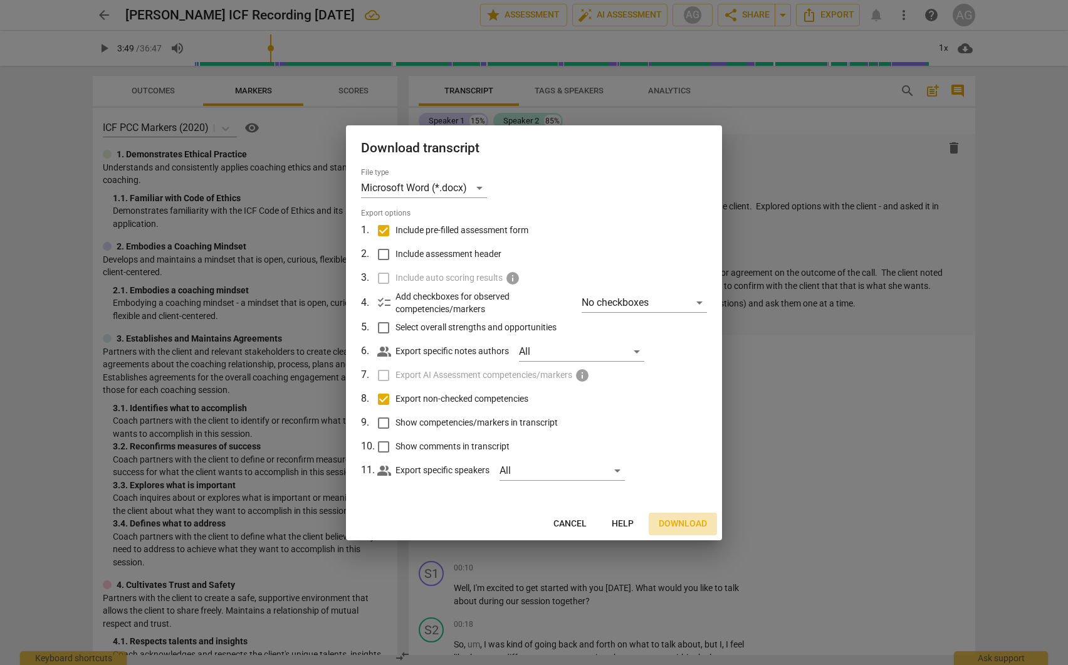
click at [672, 518] on span "Download" at bounding box center [682, 524] width 48 height 13
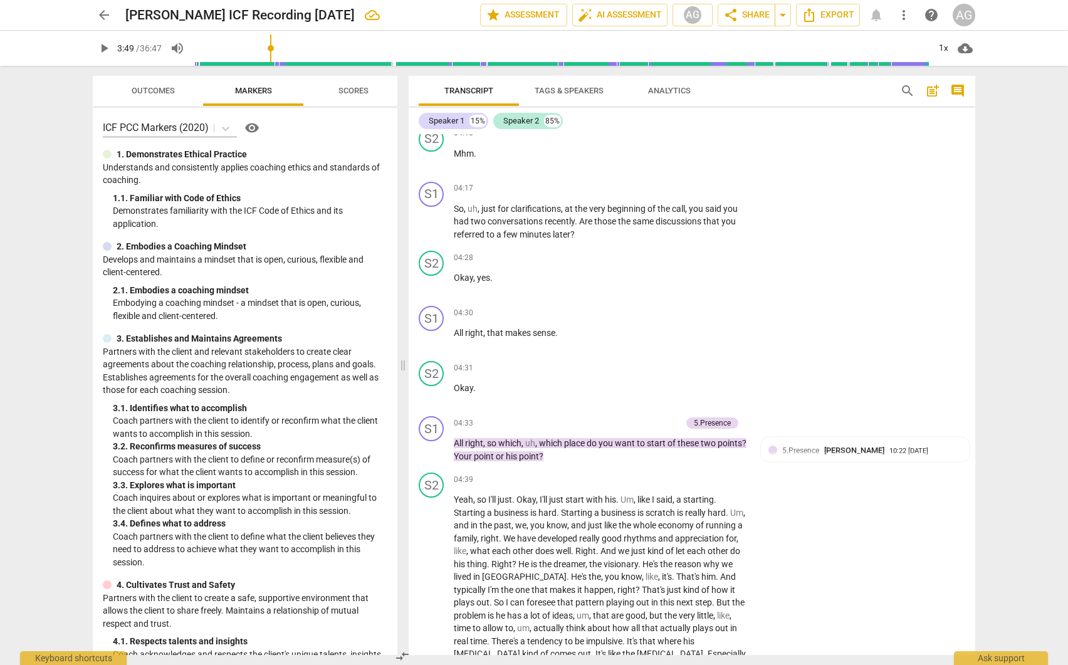
scroll to position [1002, 0]
click at [798, 450] on span "5.Presence" at bounding box center [800, 449] width 37 height 9
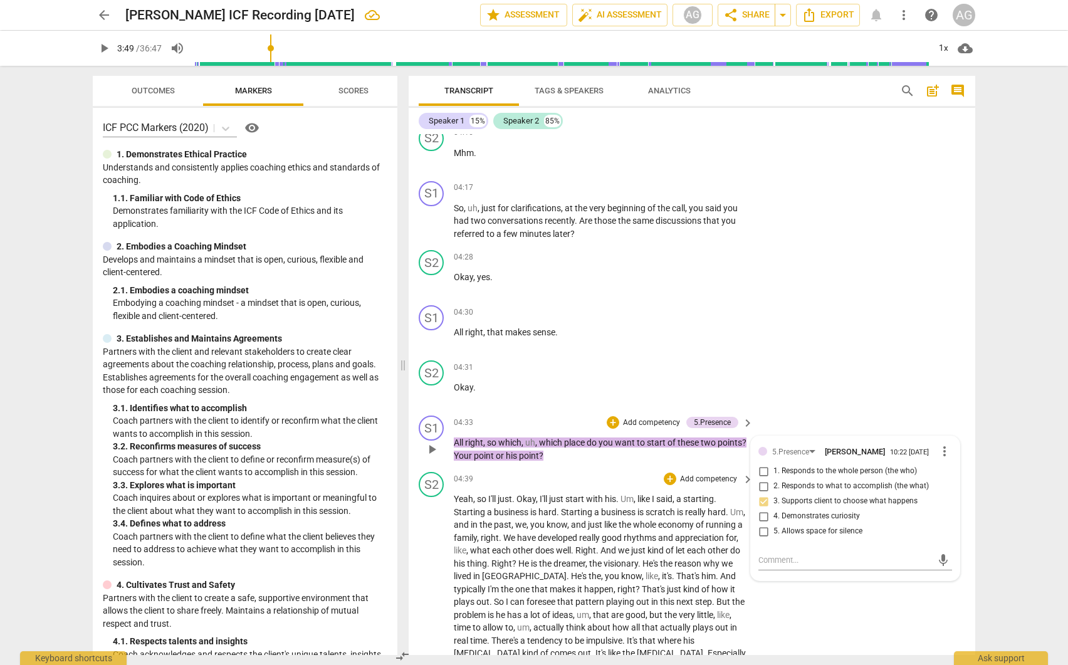
click at [526, 523] on span "we" at bounding box center [520, 524] width 11 height 10
